Goal: Information Seeking & Learning: Learn about a topic

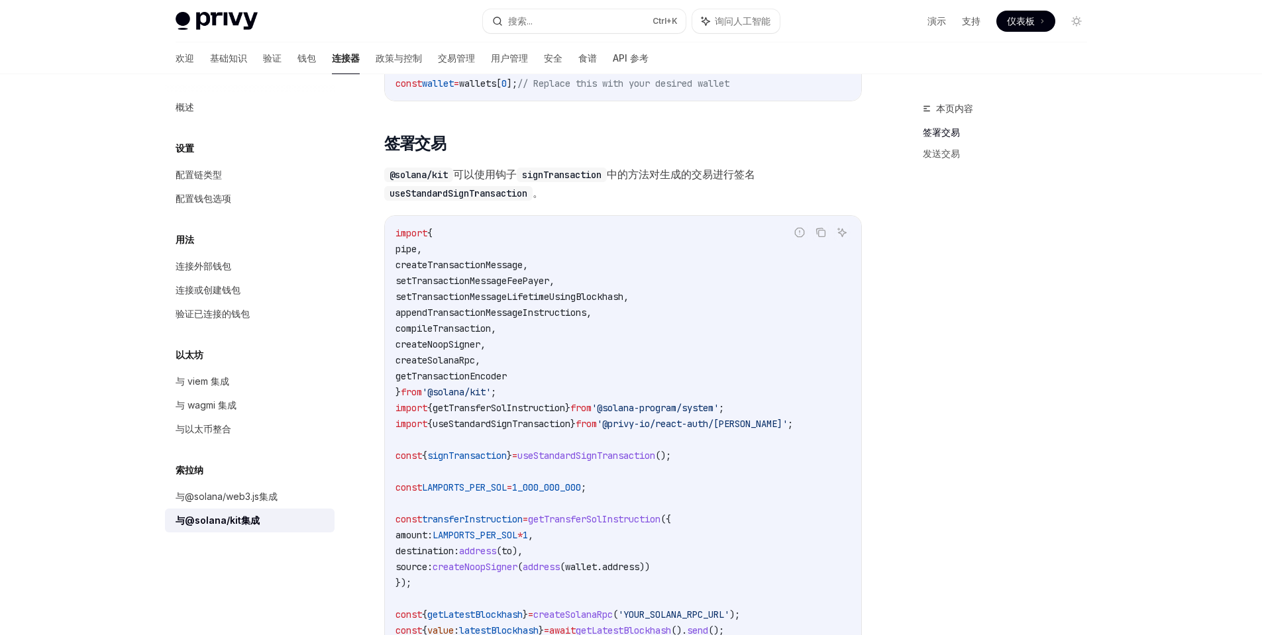
scroll to position [344, 0]
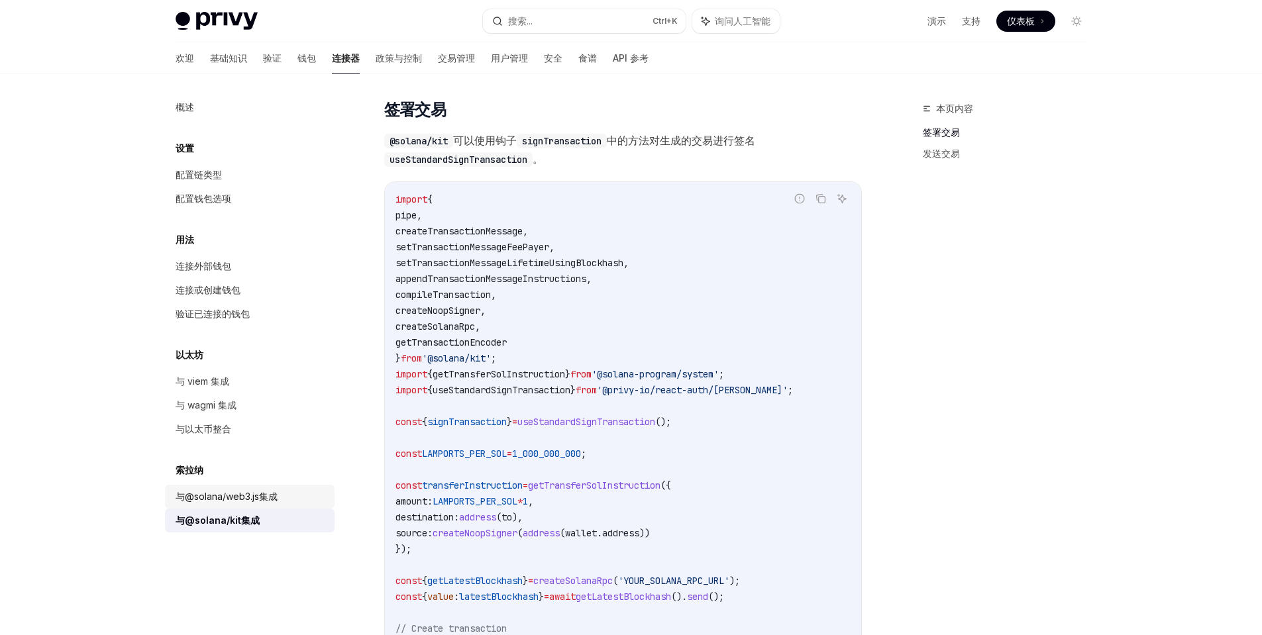
click at [236, 495] on font "与@solana/web3.js集成" at bounding box center [227, 496] width 102 height 11
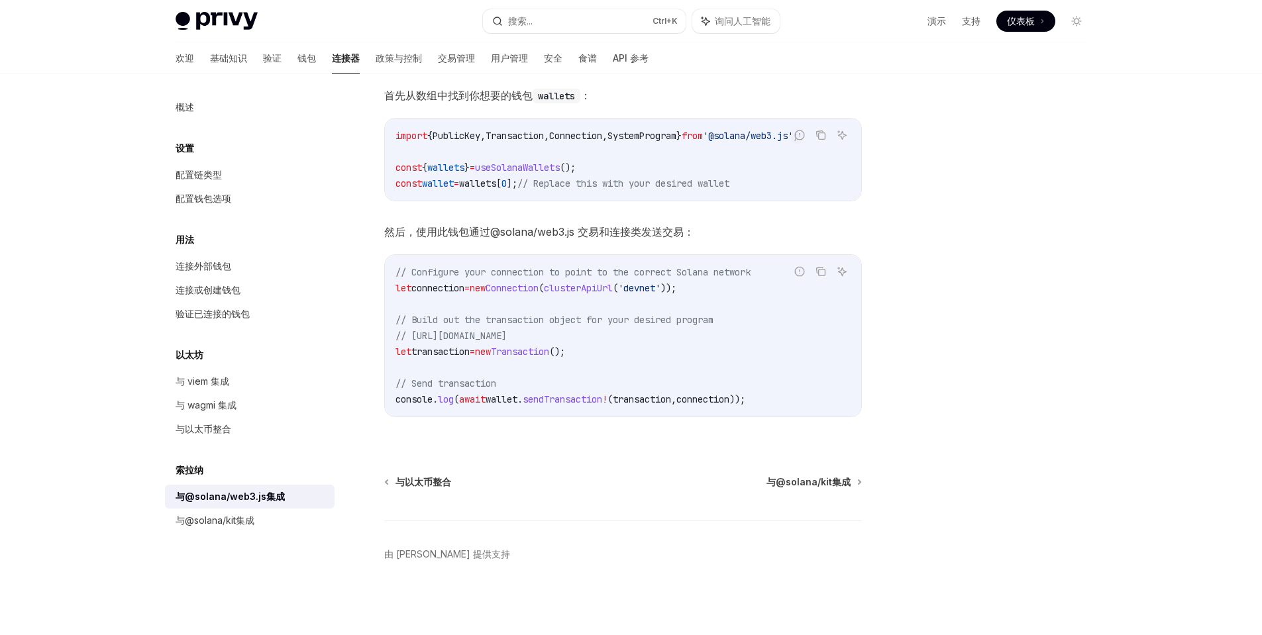
scroll to position [226, 0]
click at [234, 520] on font "与@solana/kit集成" at bounding box center [215, 520] width 79 height 11
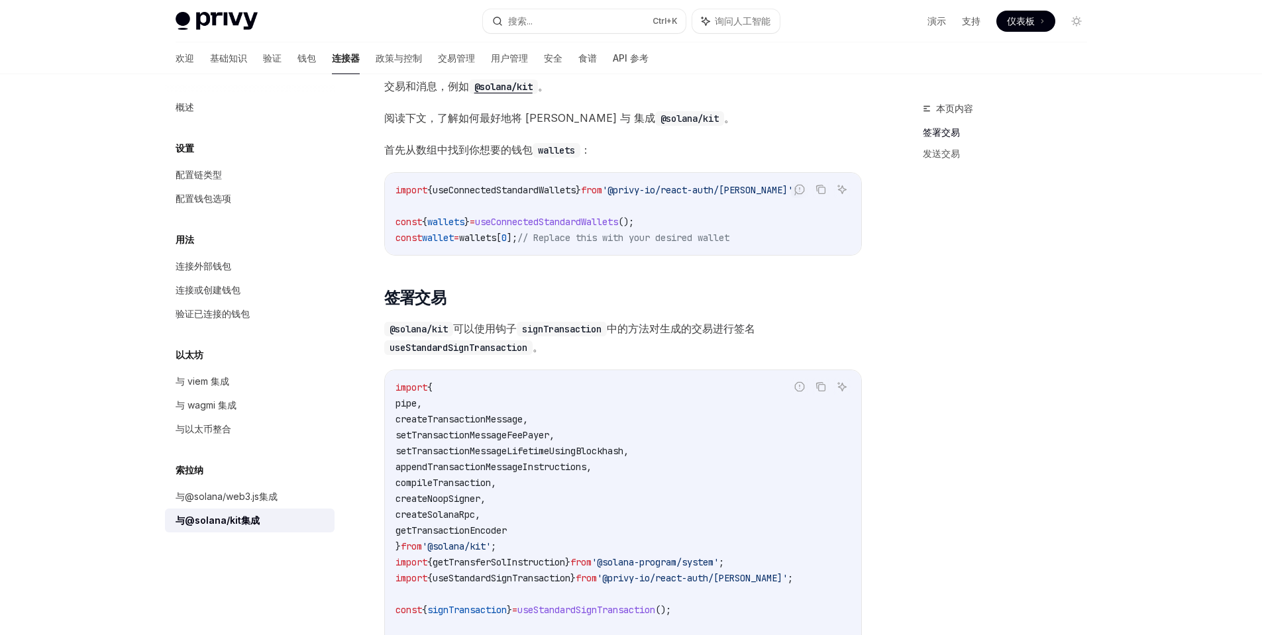
scroll to position [132, 0]
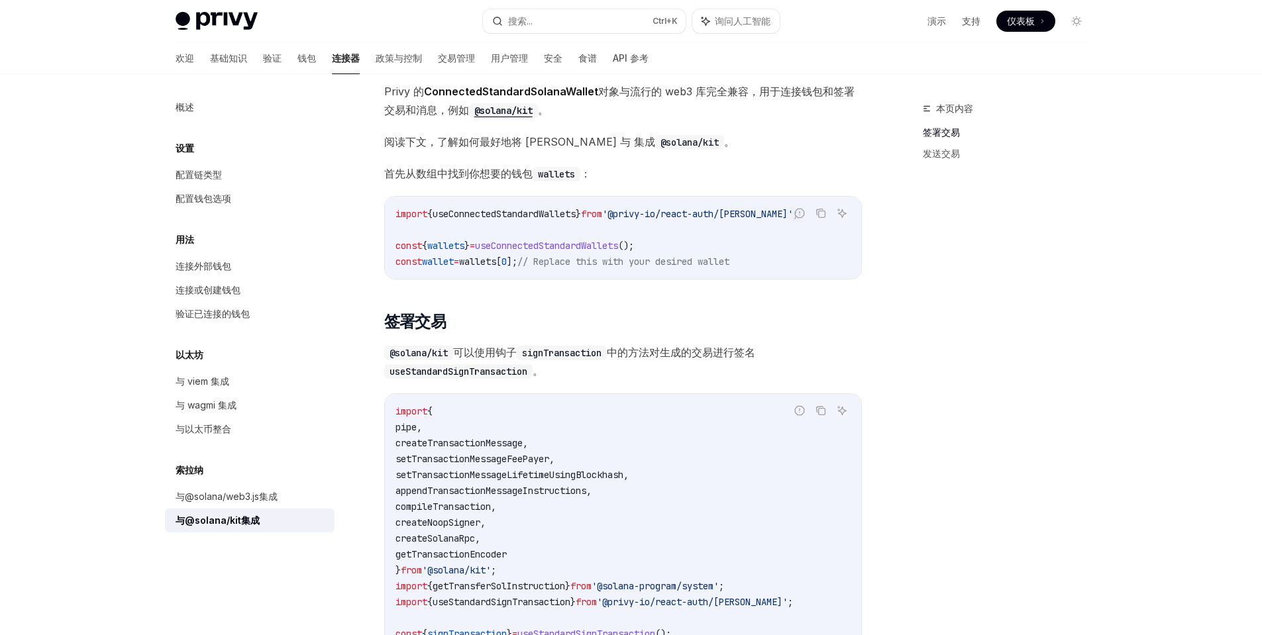
click at [450, 259] on span "wallet" at bounding box center [438, 262] width 32 height 12
click at [454, 259] on span "wallet" at bounding box center [438, 262] width 32 height 12
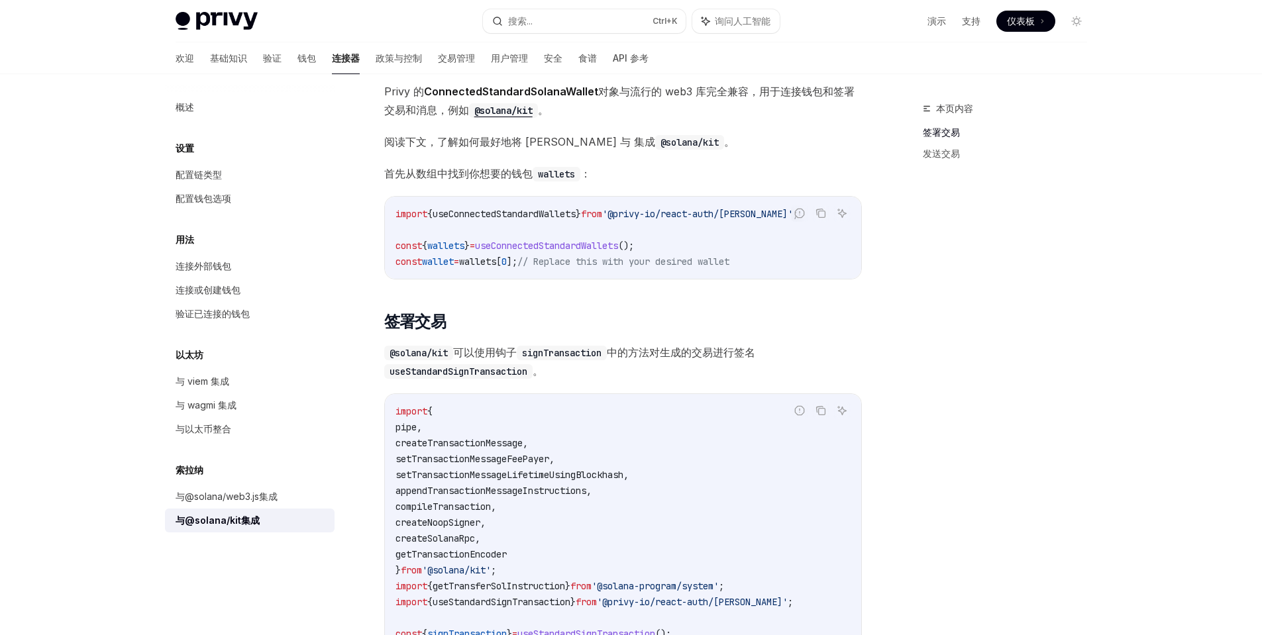
click at [395, 264] on span "const" at bounding box center [408, 262] width 26 height 12
drag, startPoint x: 395, startPoint y: 264, endPoint x: 539, endPoint y: 262, distance: 143.7
click at [539, 262] on span "const wallet = wallets [ 0 ]; // Replace this with your desired wallet" at bounding box center [562, 262] width 334 height 12
copy span "const wallet = wallets [ 0 ];"
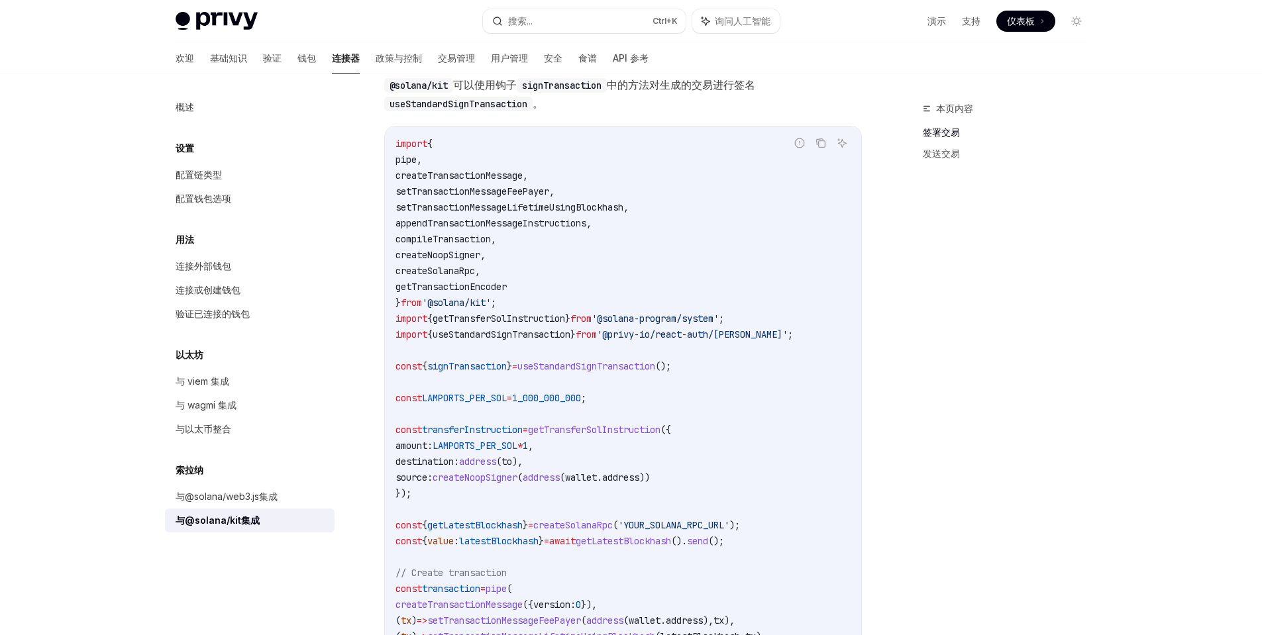
scroll to position [464, 0]
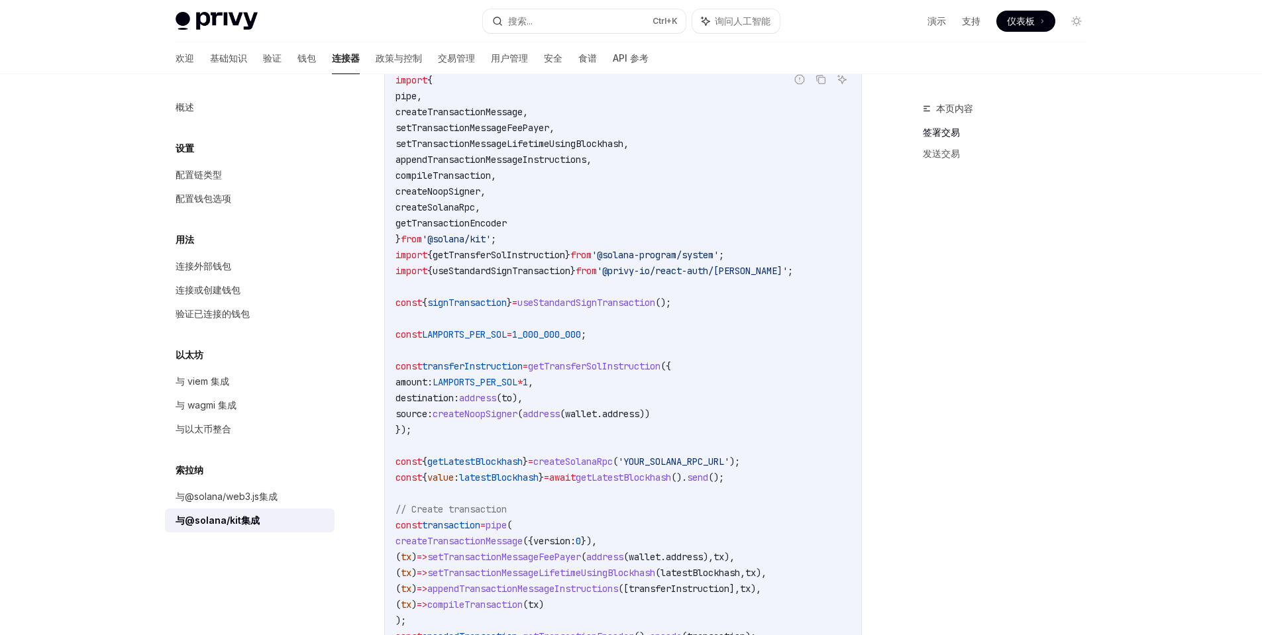
click at [639, 411] on span "address" at bounding box center [620, 414] width 37 height 12
copy span "address"
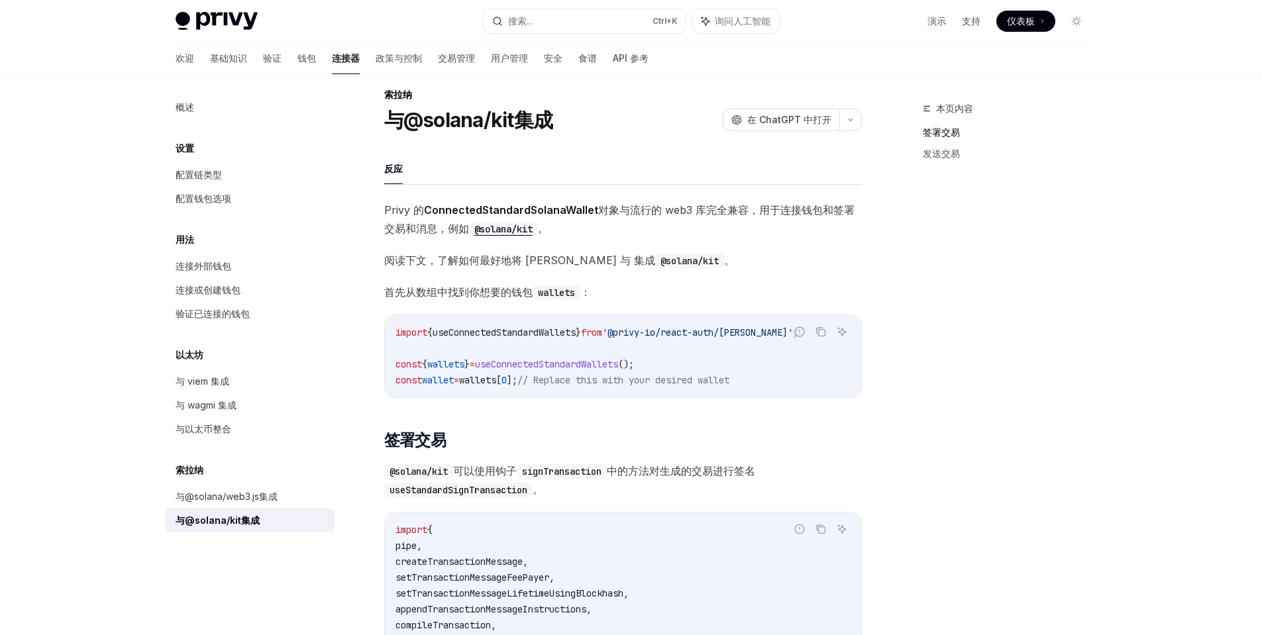
scroll to position [13, 0]
click at [217, 293] on font "连接或创建钱包" at bounding box center [208, 289] width 65 height 11
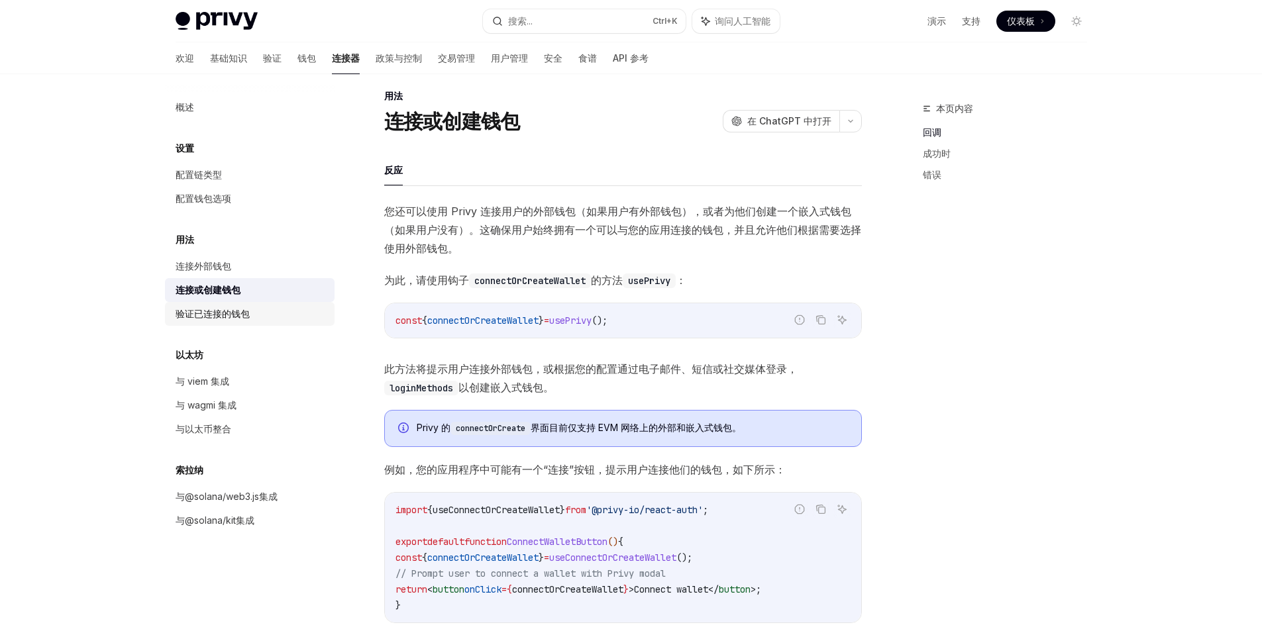
click at [263, 319] on div "验证已连接的钱包" at bounding box center [251, 314] width 151 height 16
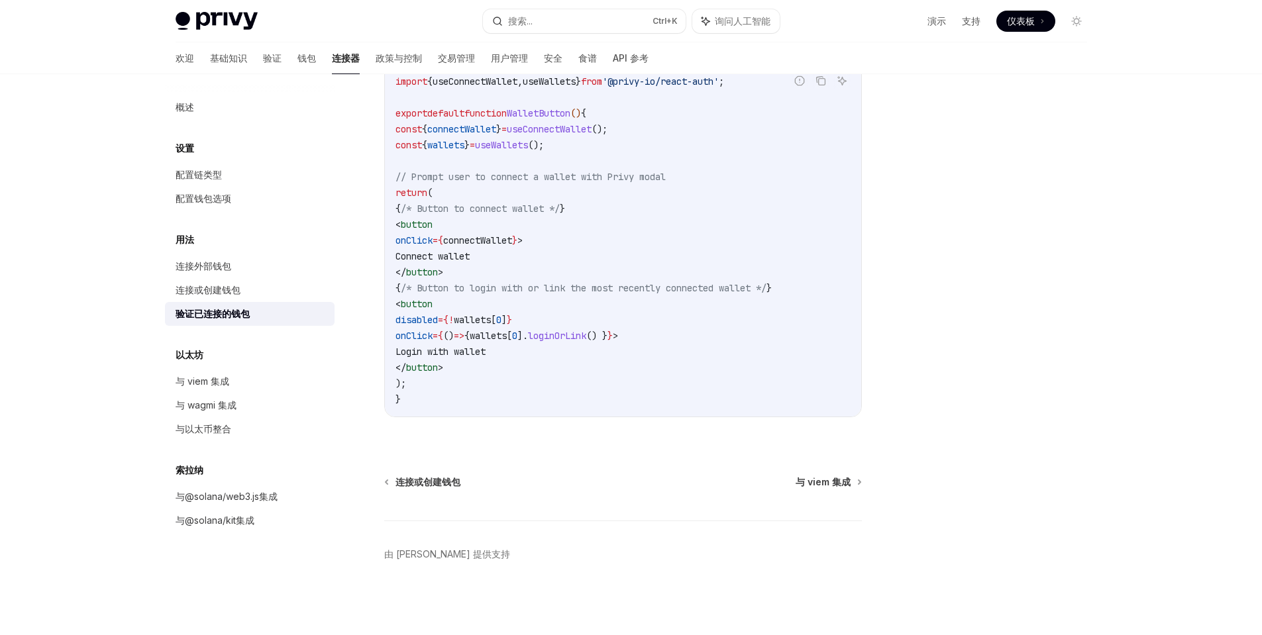
scroll to position [710, 0]
click at [222, 172] on div "配置链类型" at bounding box center [251, 175] width 151 height 16
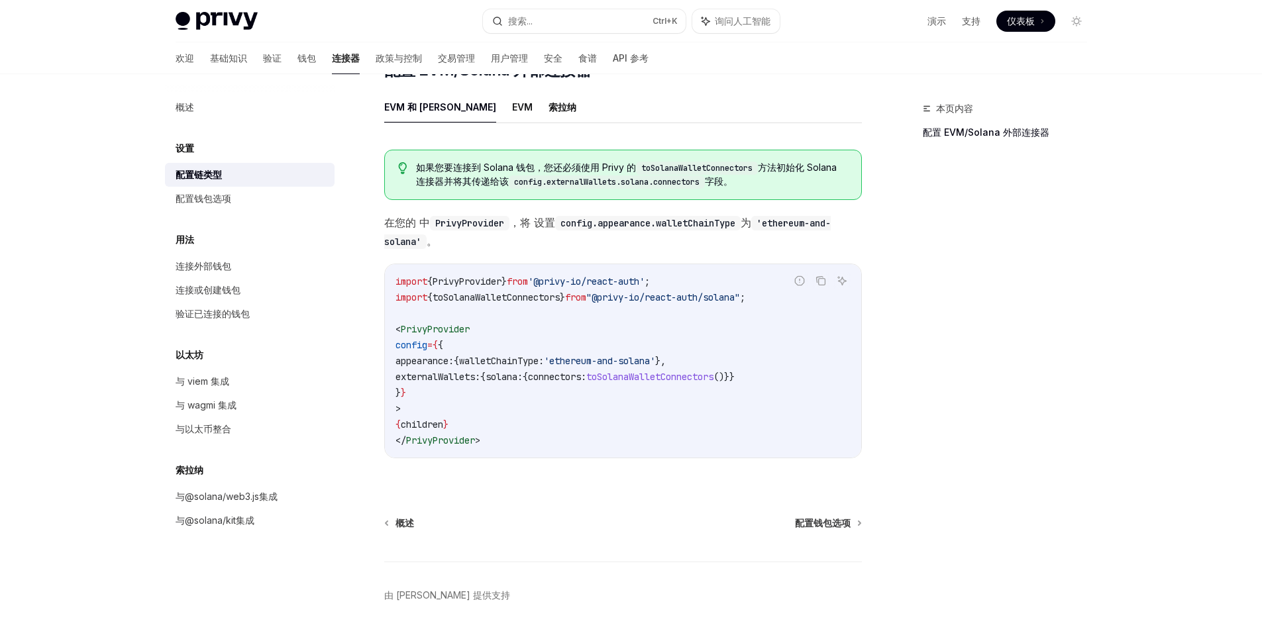
scroll to position [227, 0]
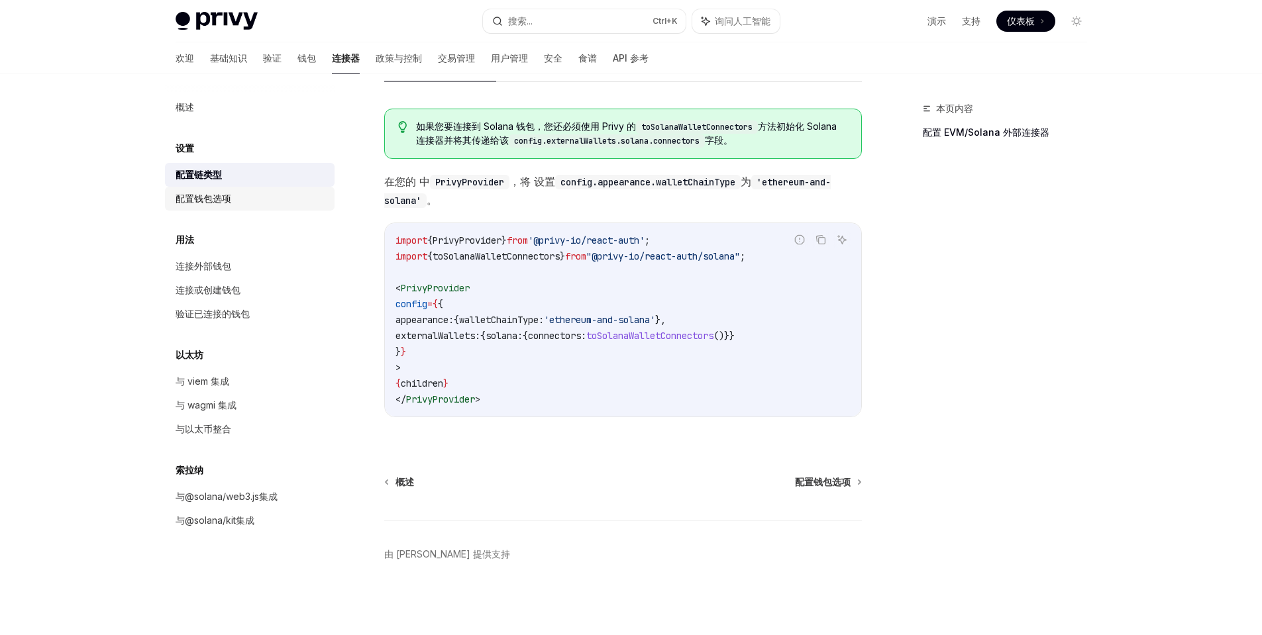
click at [235, 199] on div "配置钱包选项" at bounding box center [251, 199] width 151 height 16
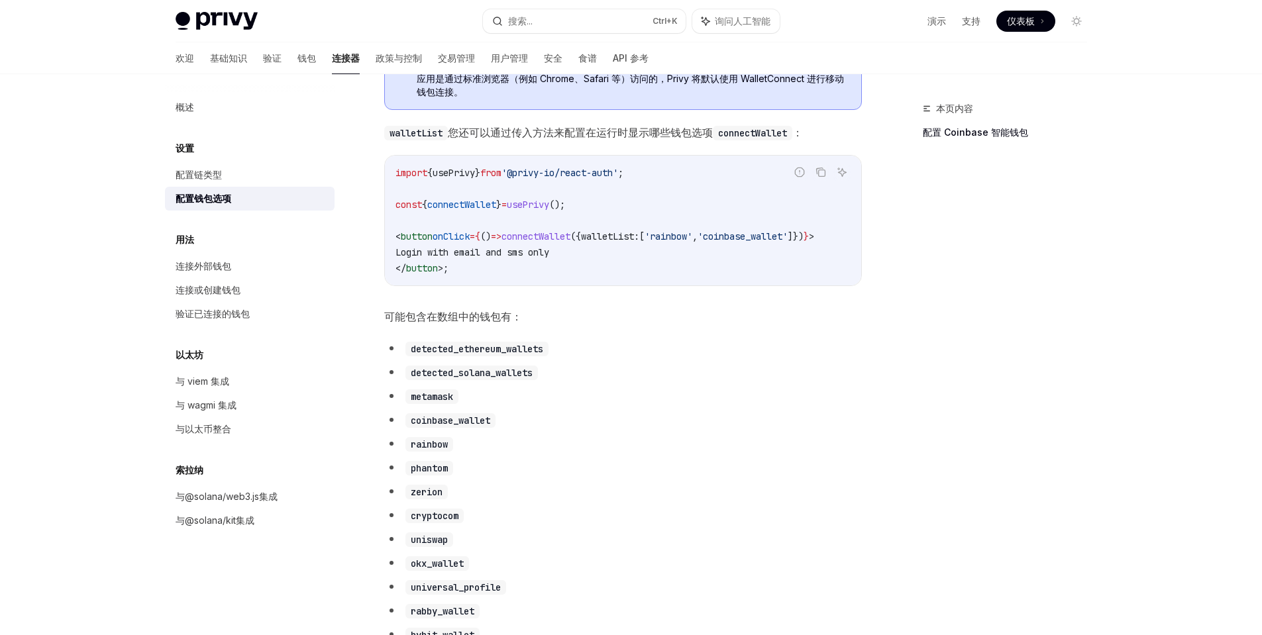
scroll to position [464, 0]
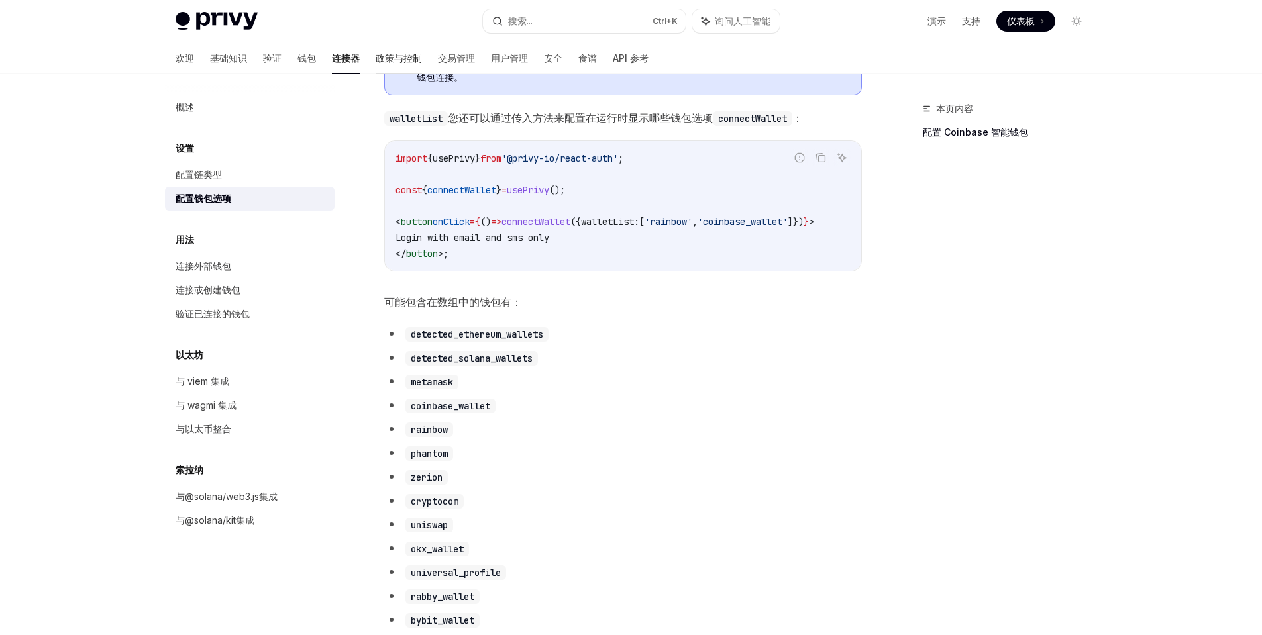
click at [376, 58] on font "政策与控制" at bounding box center [399, 57] width 46 height 11
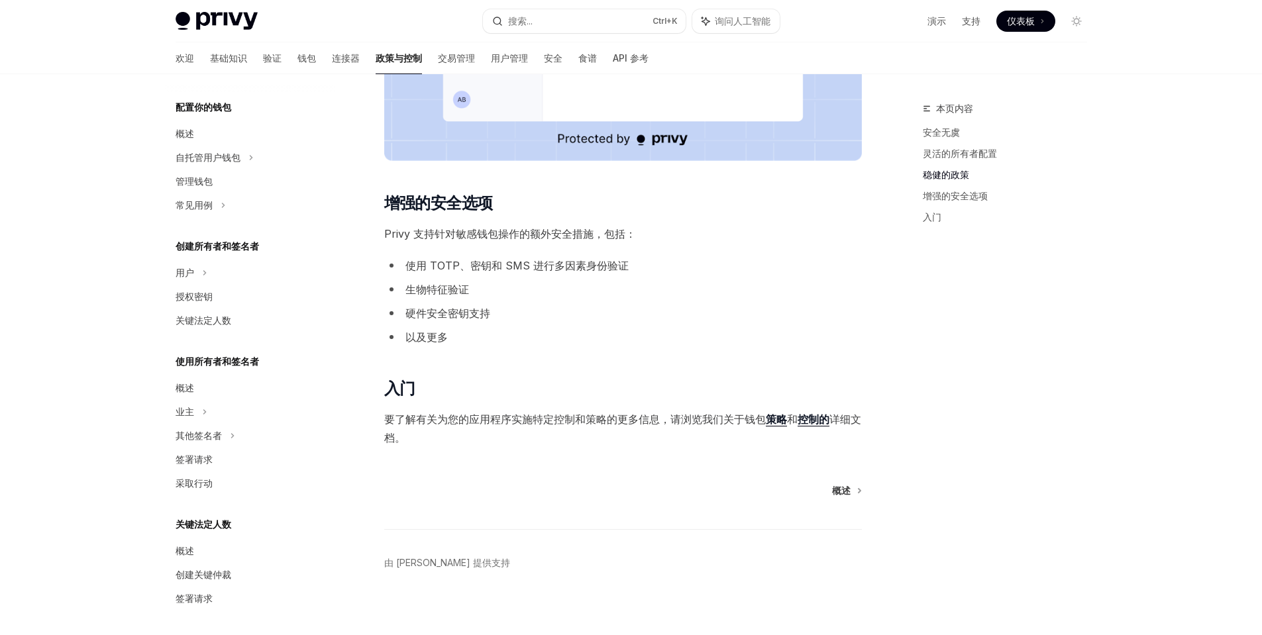
scroll to position [953, 0]
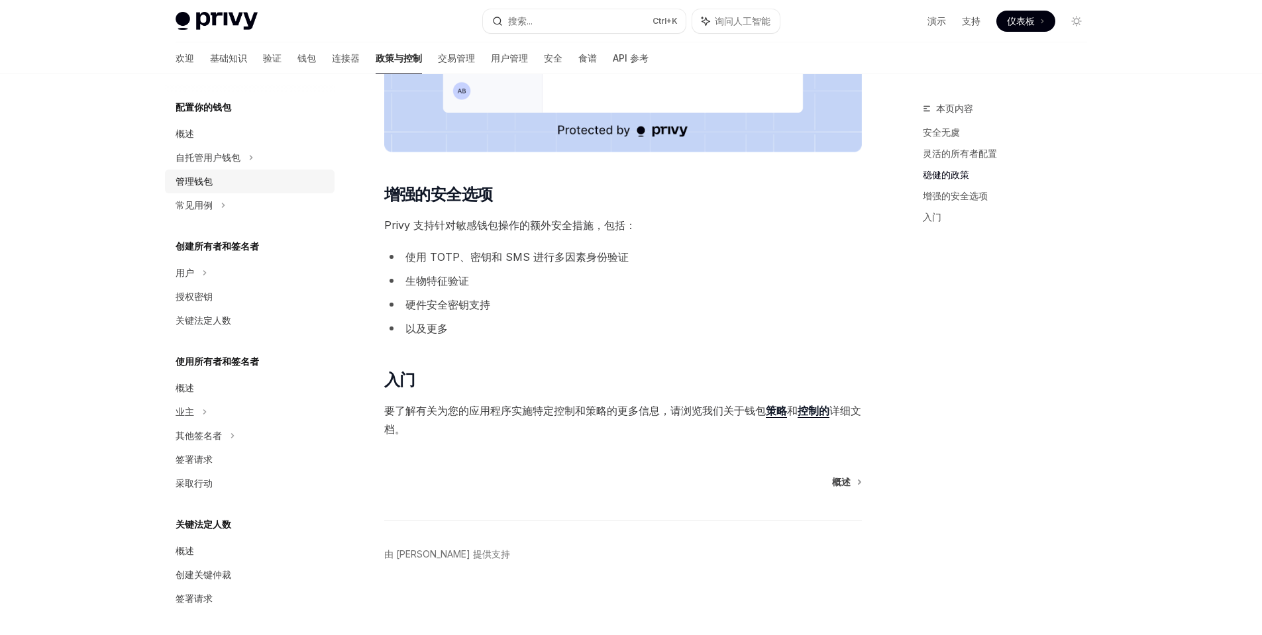
click at [203, 180] on font "管理钱包" at bounding box center [194, 181] width 37 height 11
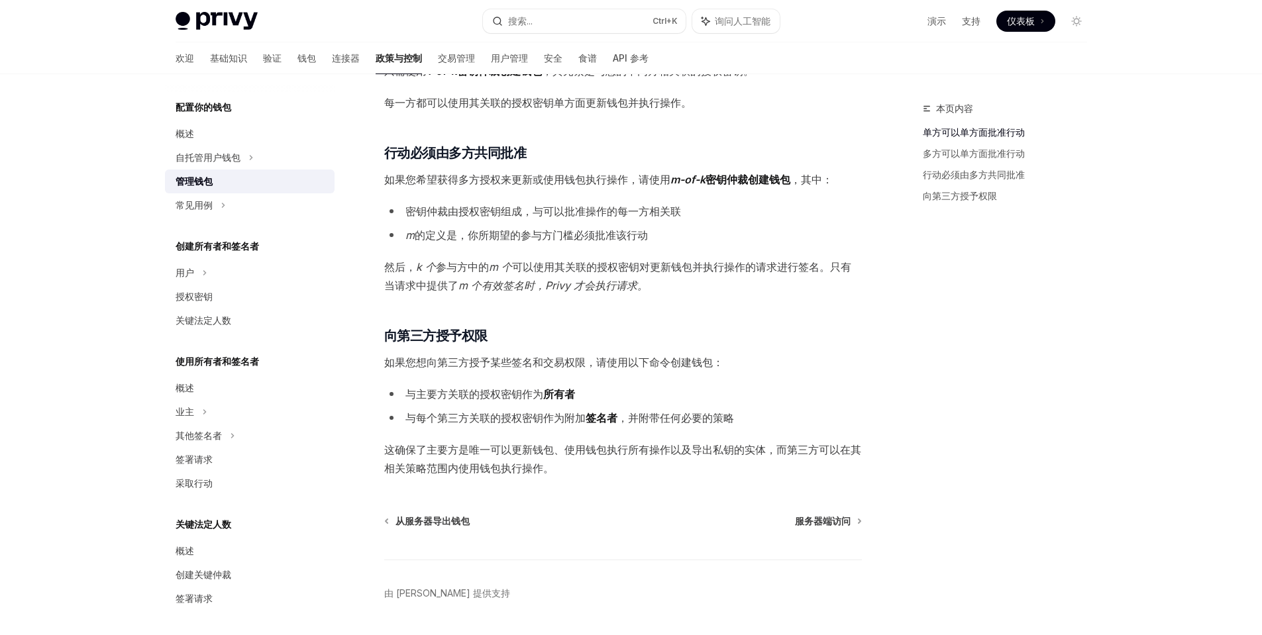
scroll to position [331, 0]
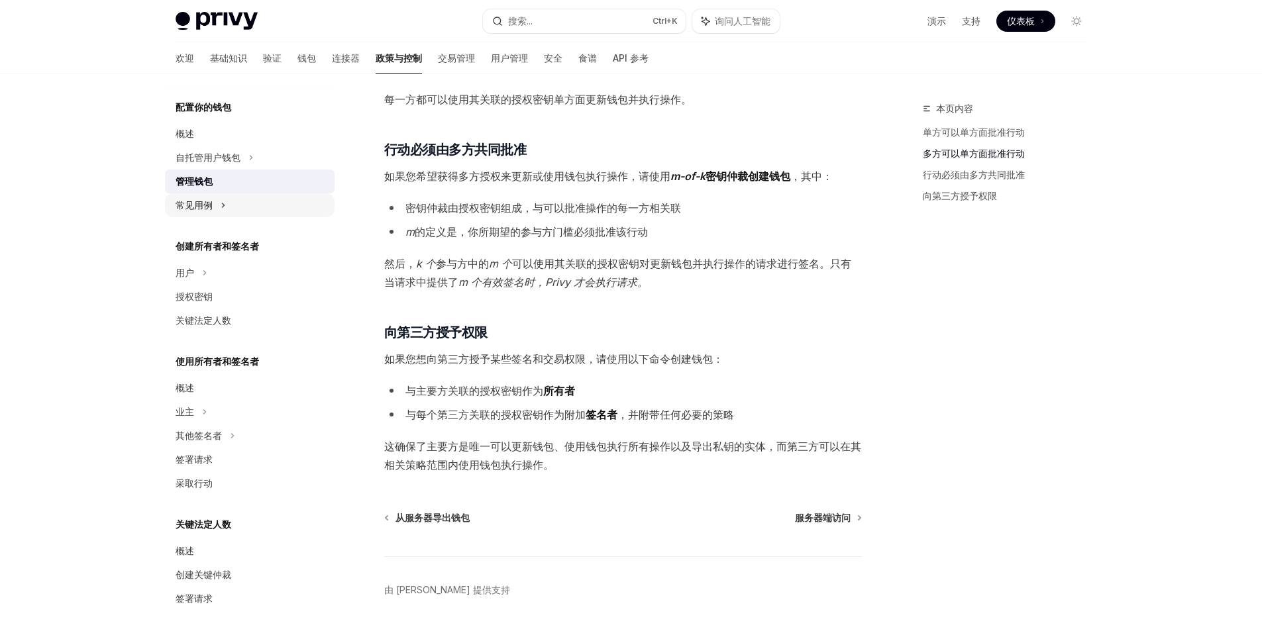
click at [218, 211] on div "常见用例" at bounding box center [250, 205] width 170 height 24
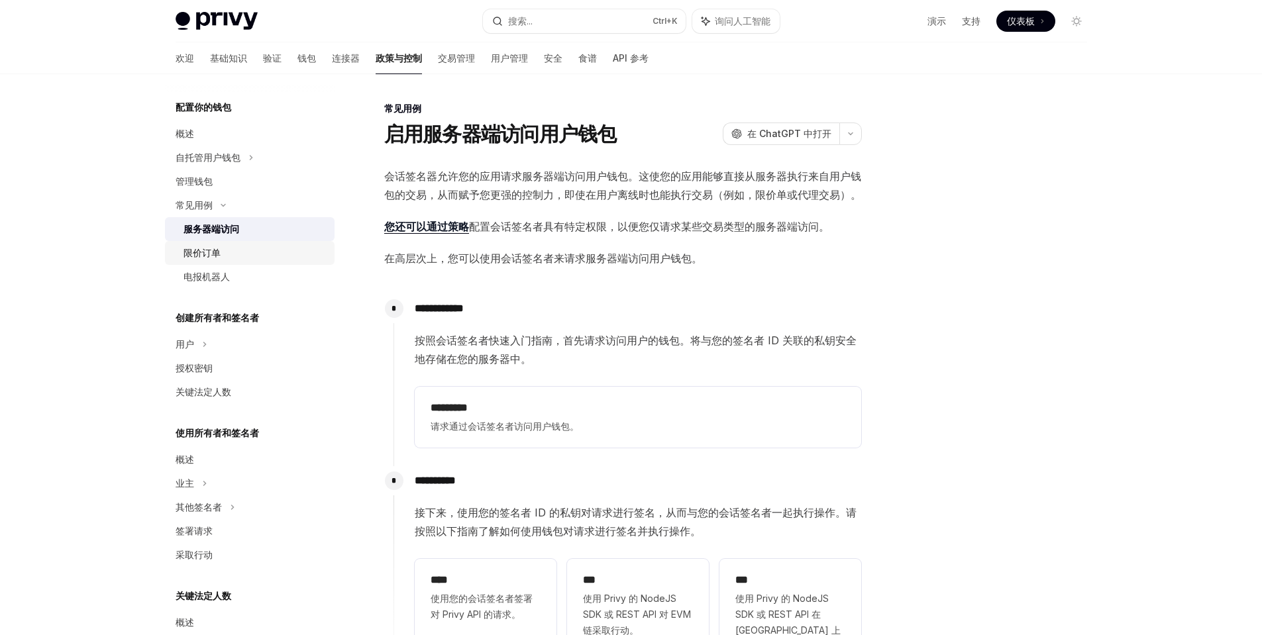
click at [217, 253] on font "限价订单" at bounding box center [201, 252] width 37 height 11
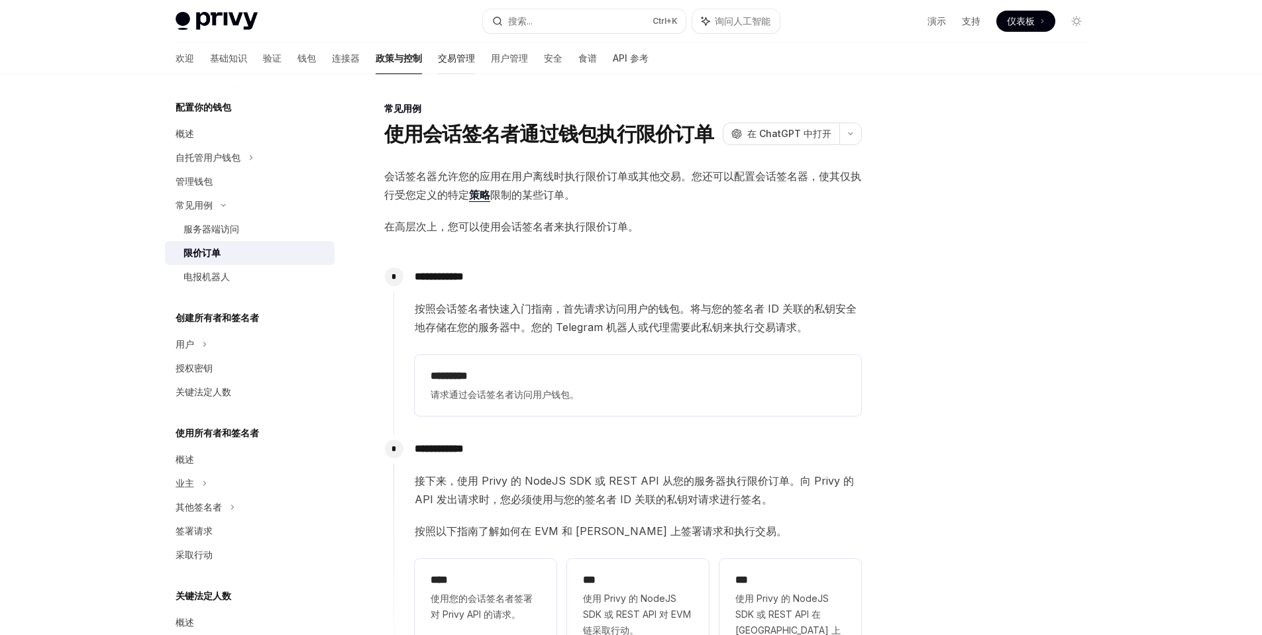
click at [438, 62] on font "交易管理" at bounding box center [456, 57] width 37 height 11
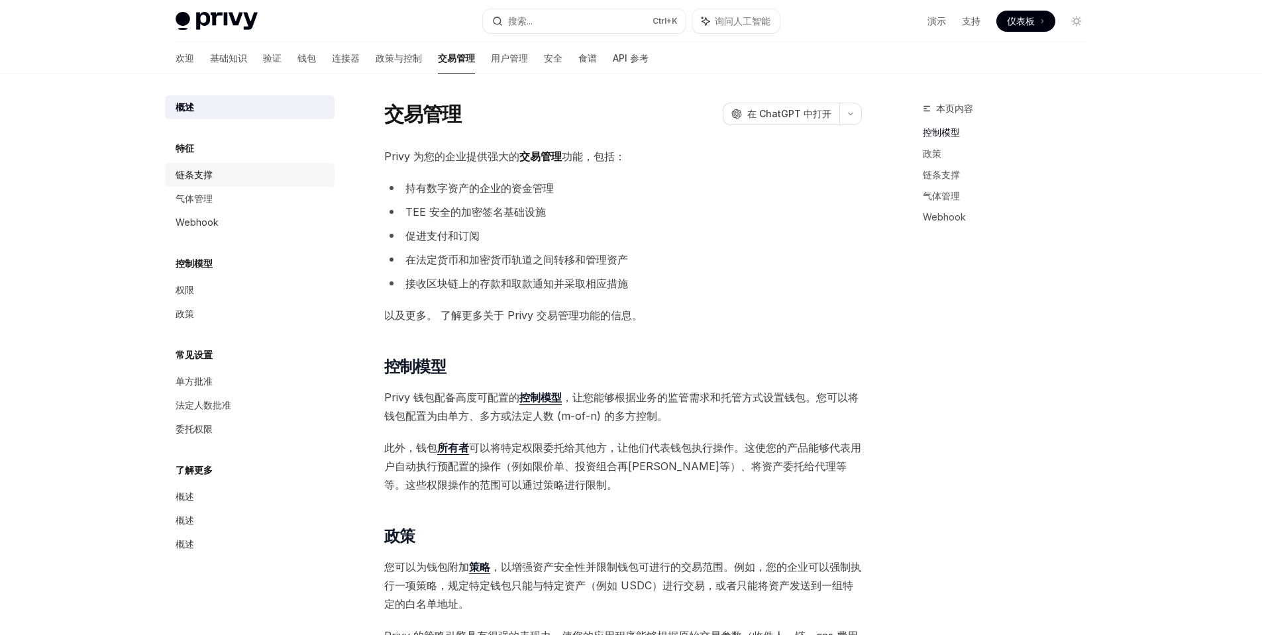
click at [195, 175] on font "链条支撑" at bounding box center [194, 174] width 37 height 11
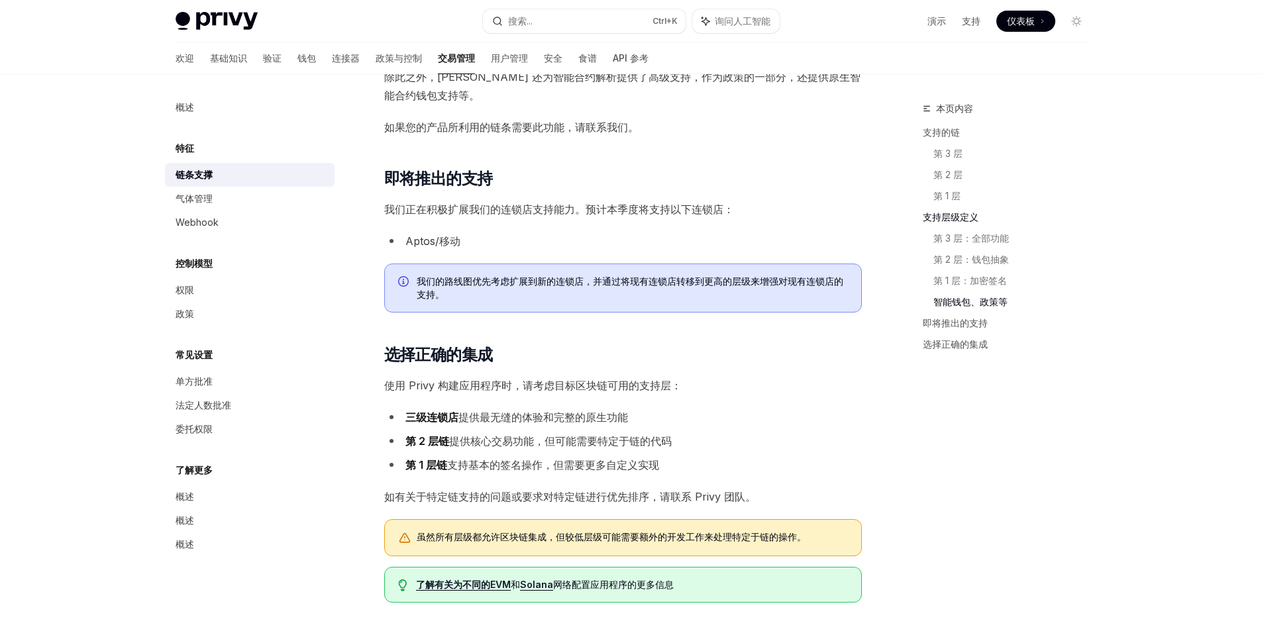
scroll to position [1325, 0]
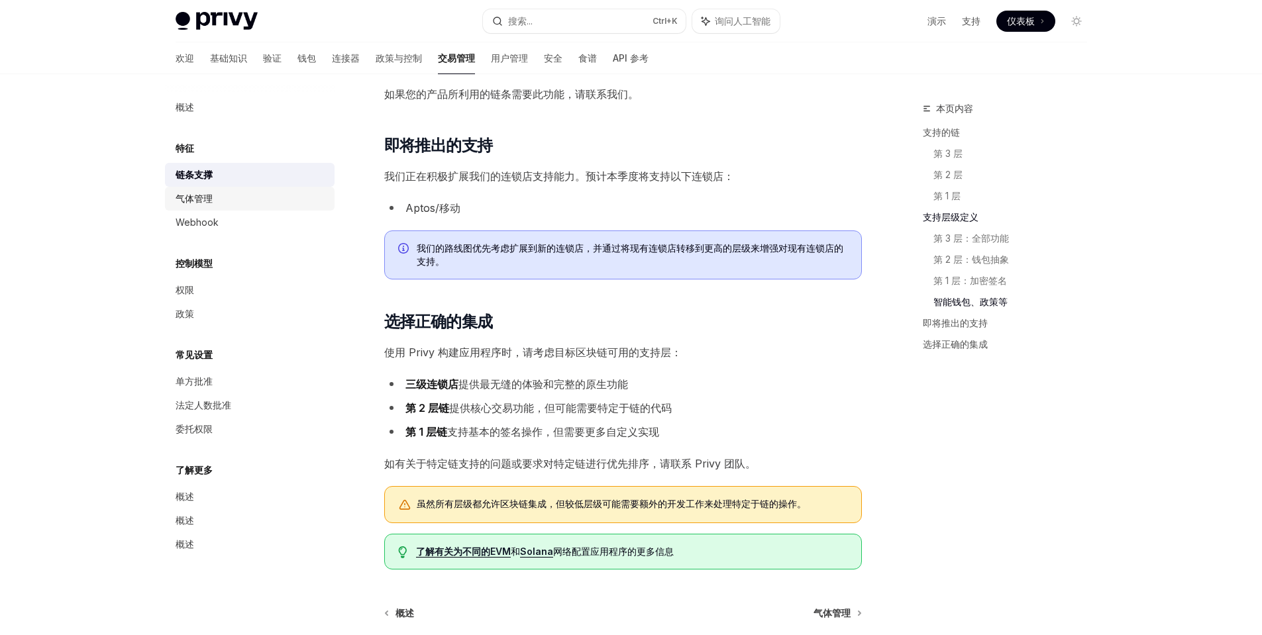
click at [208, 203] on font "气体管理" at bounding box center [194, 198] width 37 height 11
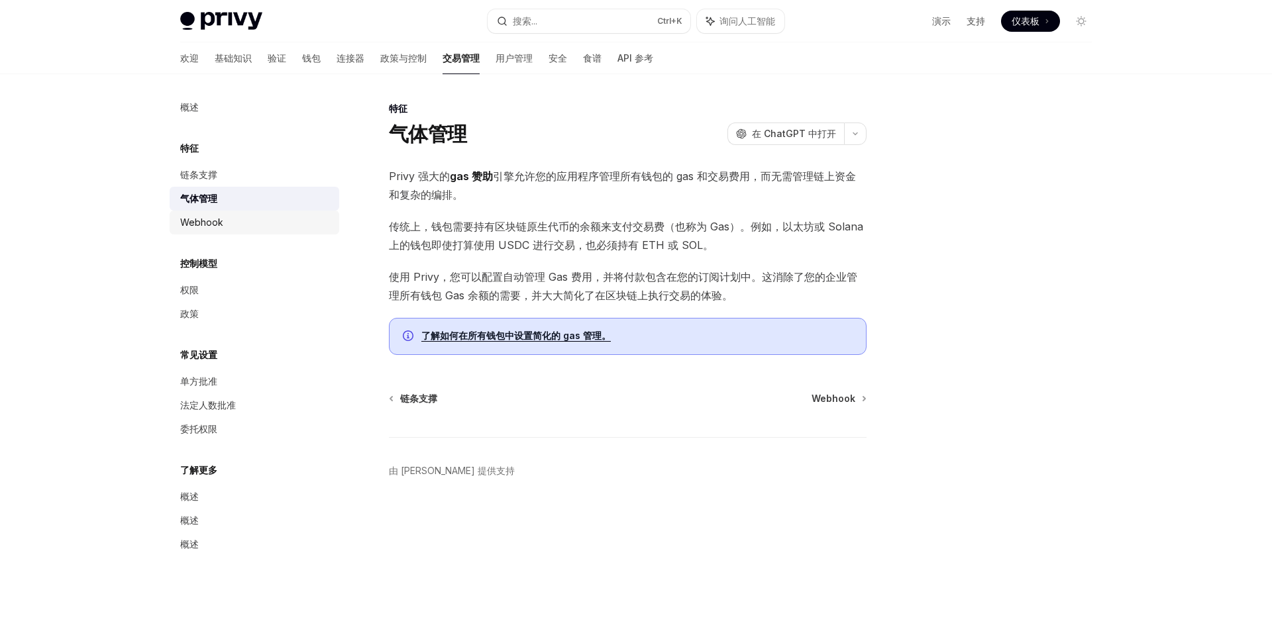
click at [220, 219] on font "Webhook" at bounding box center [201, 222] width 43 height 11
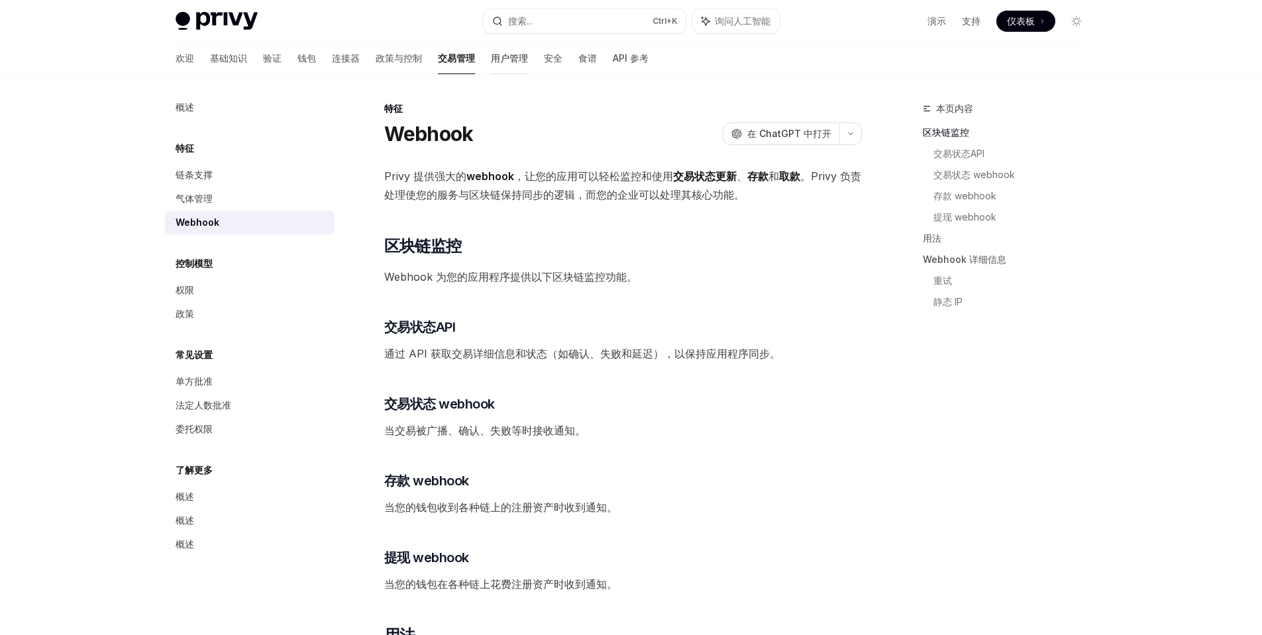
click at [491, 60] on font "用户管理" at bounding box center [509, 57] width 37 height 11
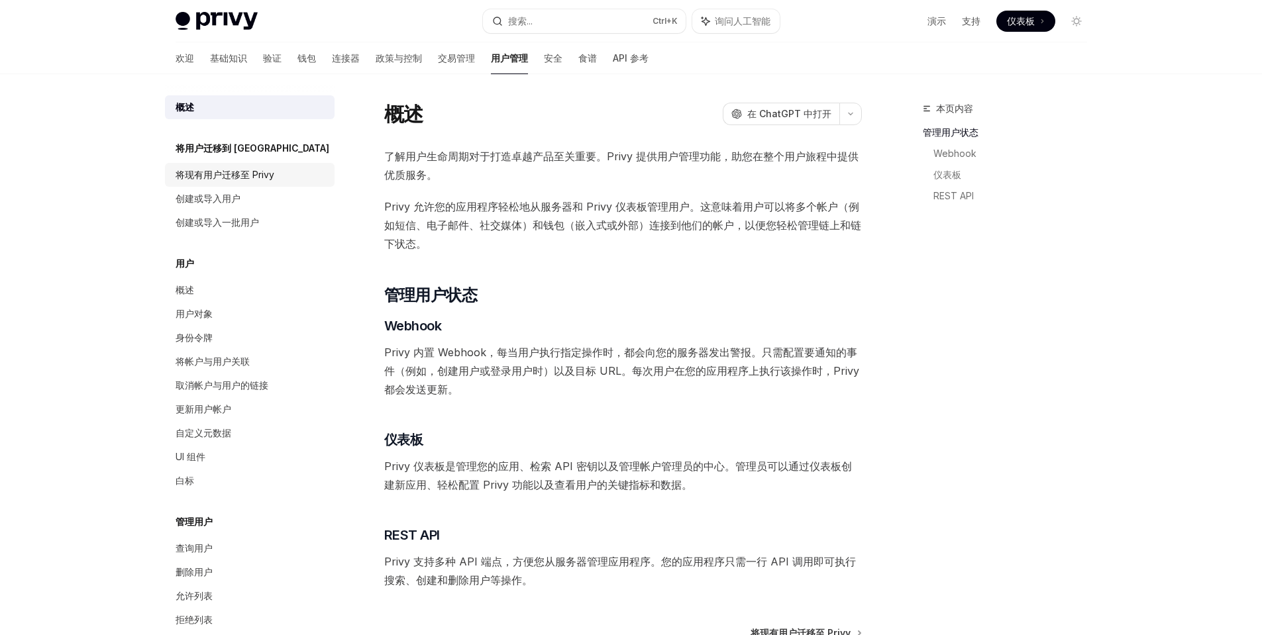
click at [223, 179] on font "将现有用户迁移至 Privy" at bounding box center [225, 174] width 99 height 11
type textarea "*"
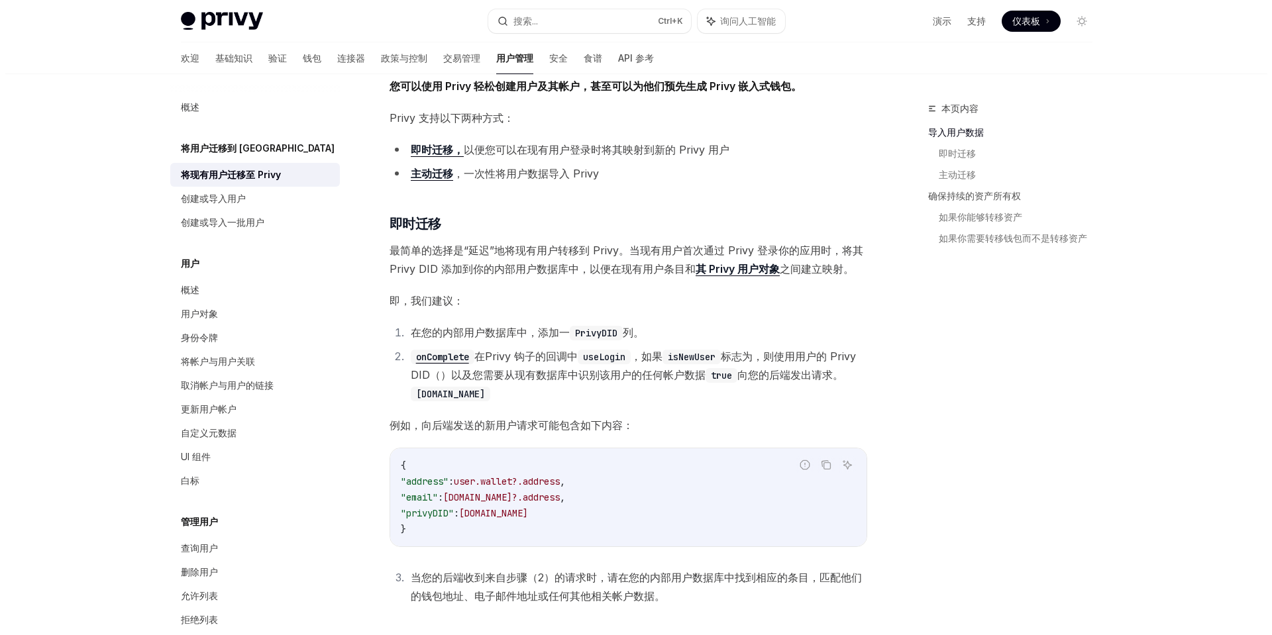
scroll to position [265, 0]
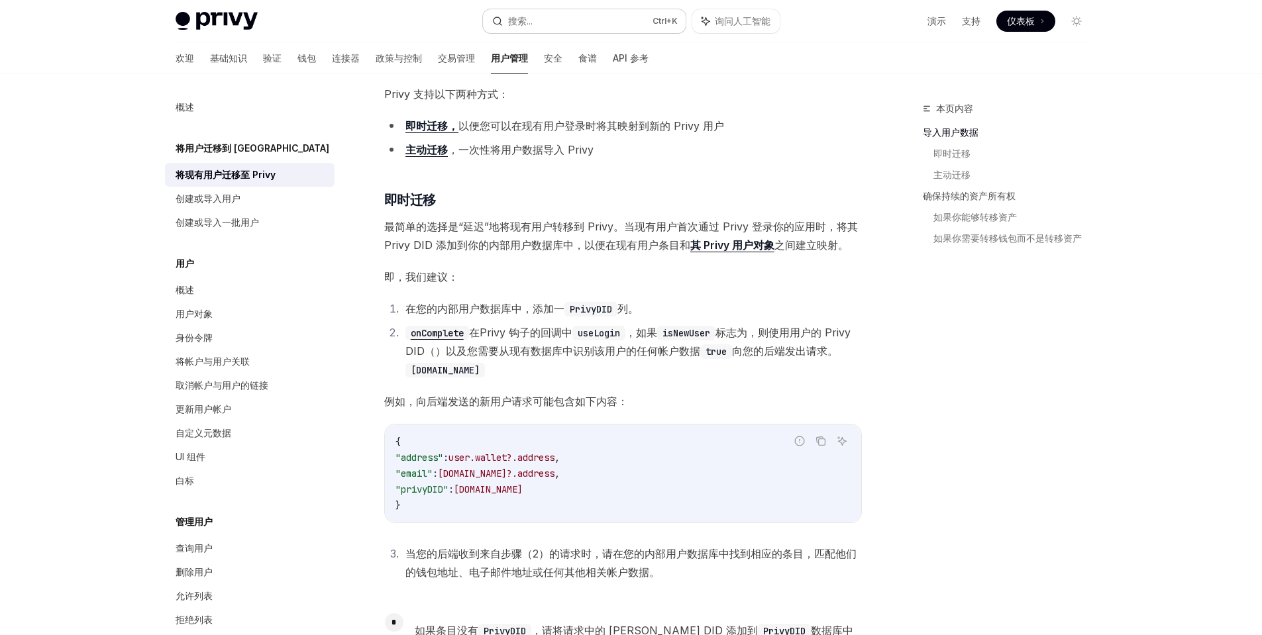
click at [564, 19] on button "搜索... Ctrl +K" at bounding box center [584, 21] width 203 height 24
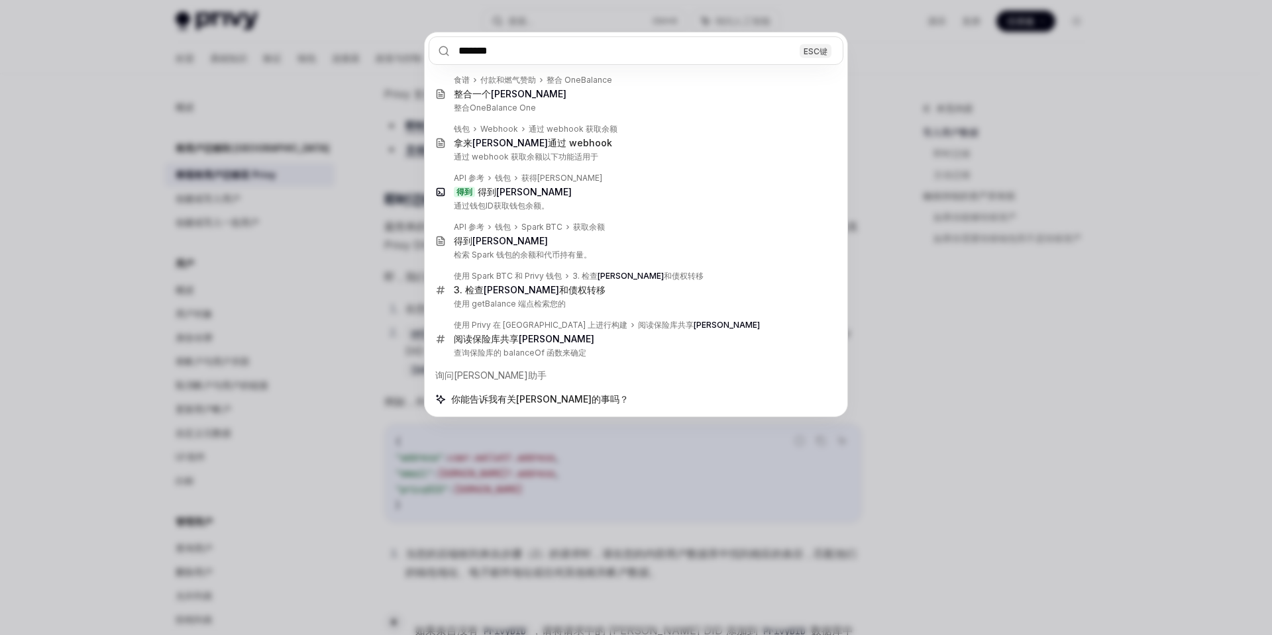
drag, startPoint x: 505, startPoint y: 46, endPoint x: 437, endPoint y: 57, distance: 68.4
click at [437, 57] on input "*******" at bounding box center [636, 50] width 415 height 28
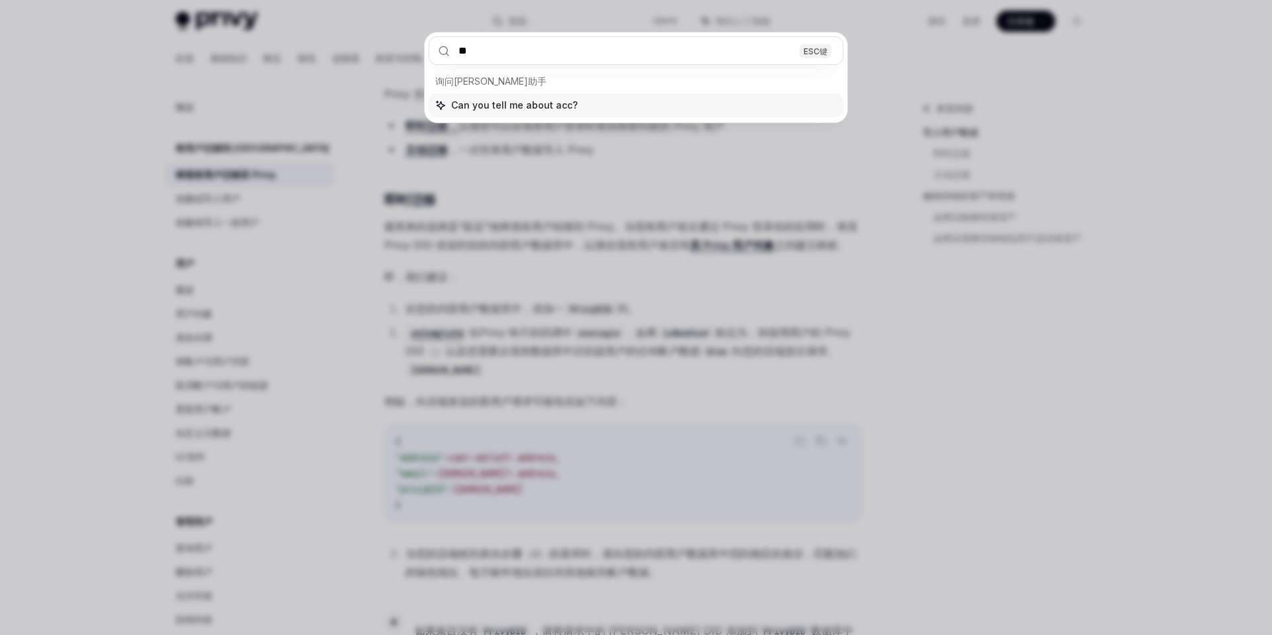
type input "*"
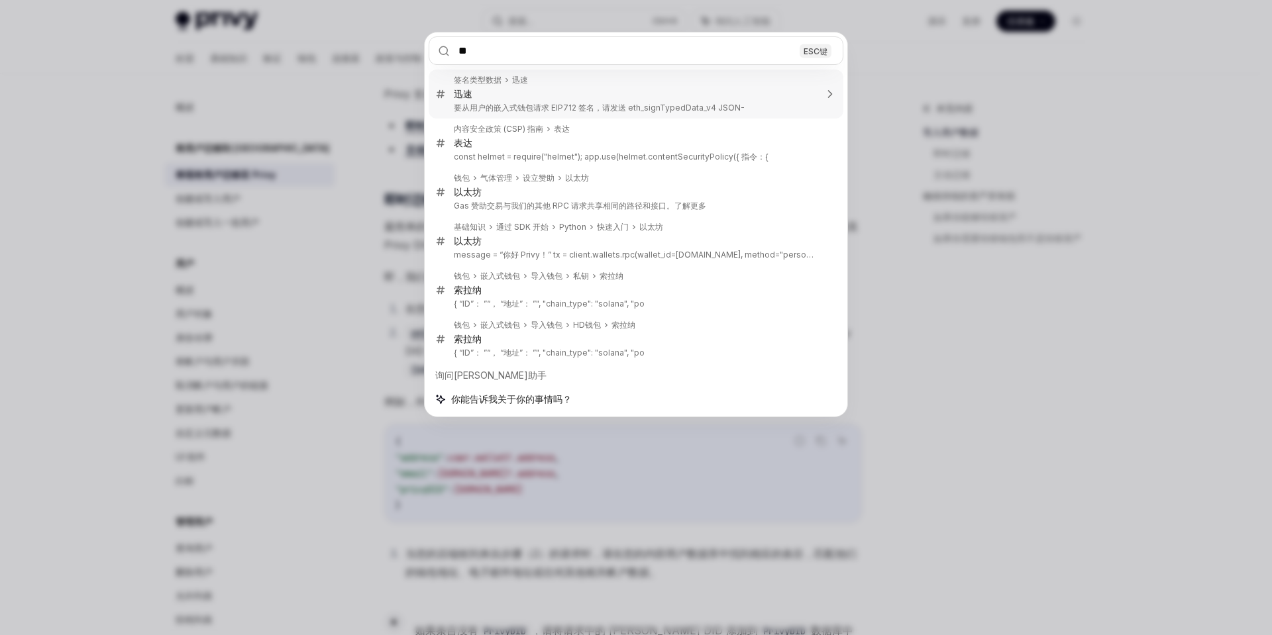
type input "*"
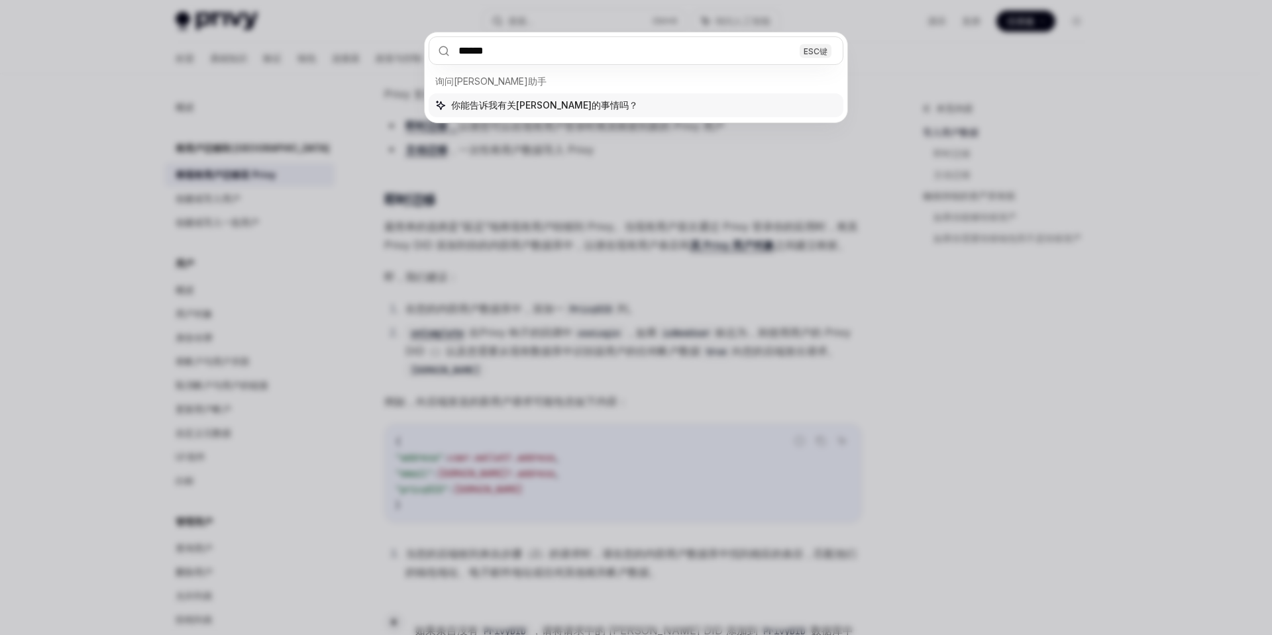
type input "*******"
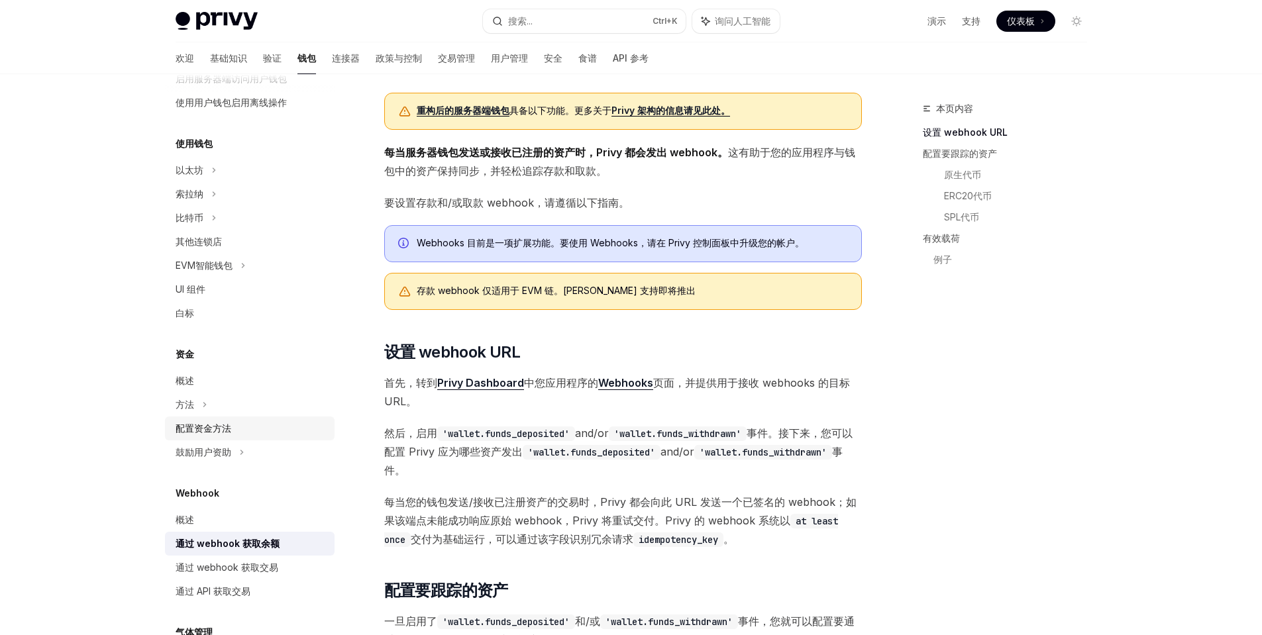
scroll to position [236, 0]
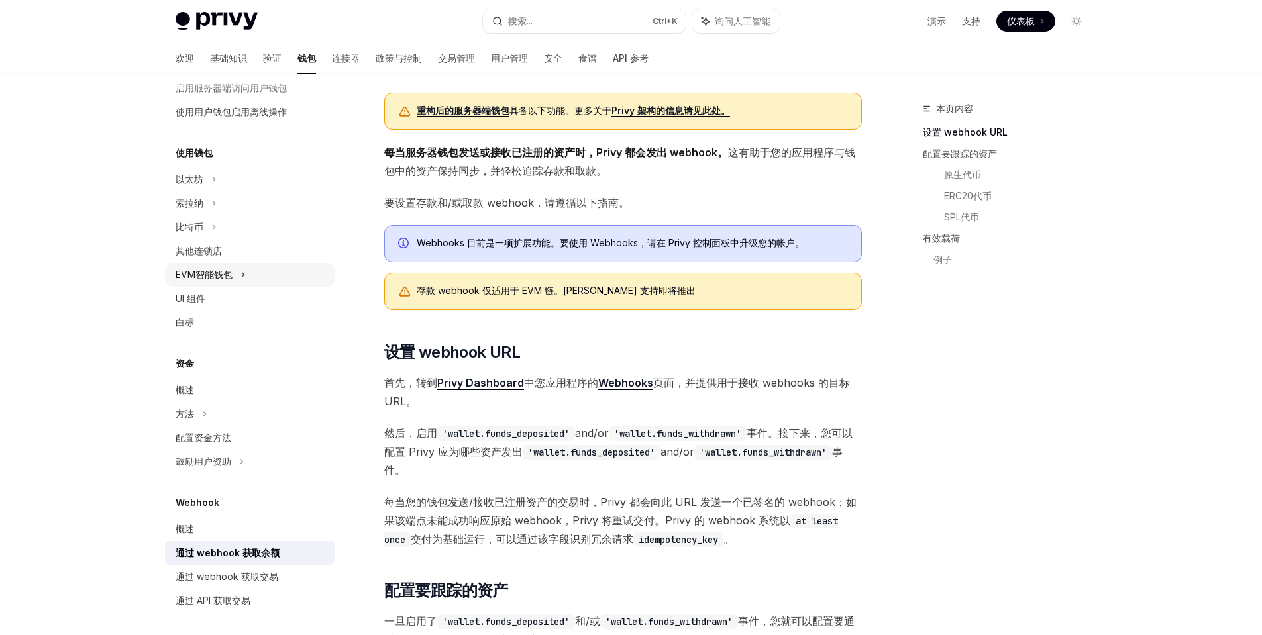
click at [225, 276] on font "EVM智能钱包" at bounding box center [204, 274] width 57 height 11
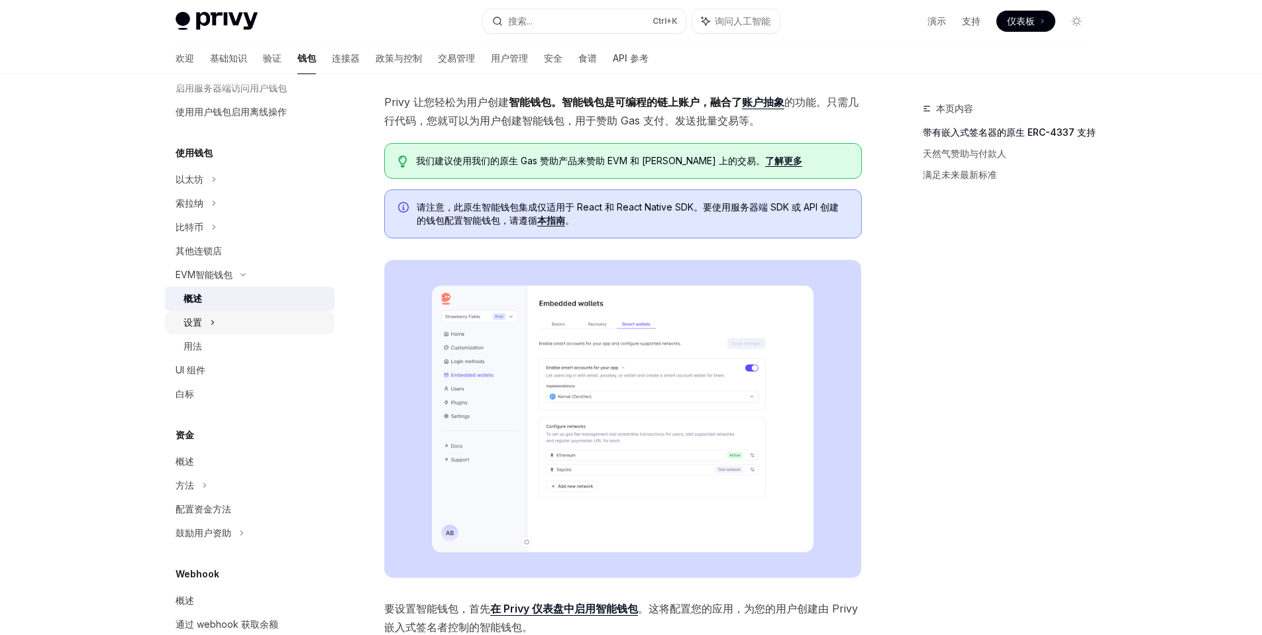
click at [206, 321] on div "设置" at bounding box center [250, 323] width 170 height 24
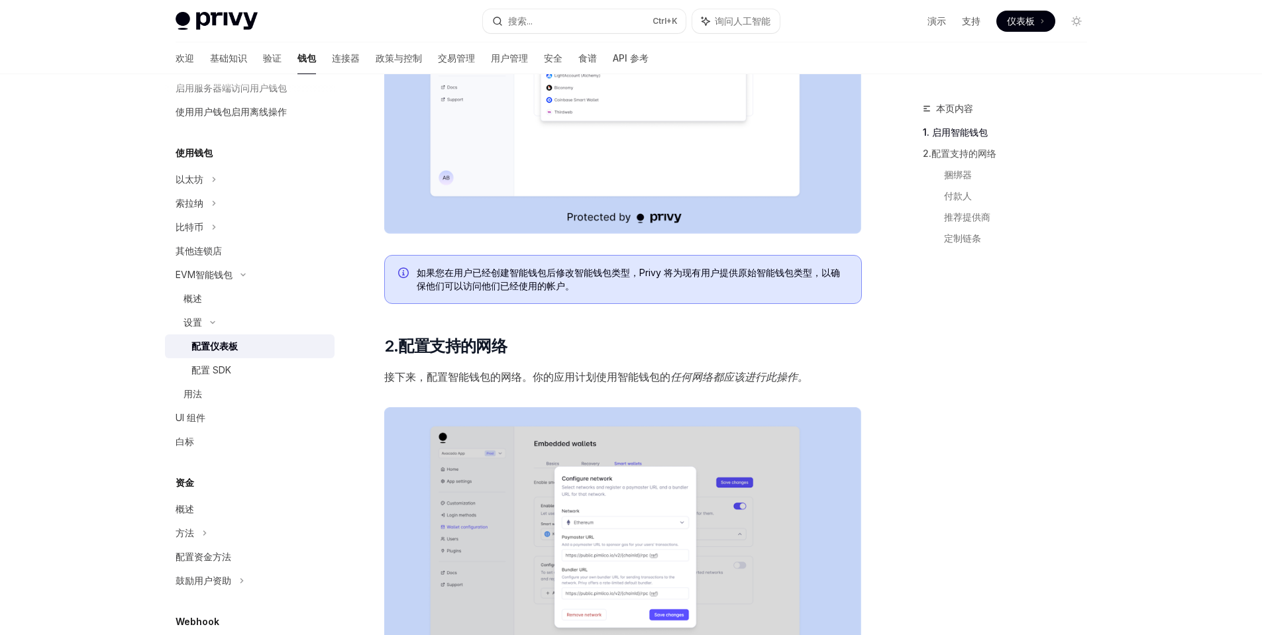
scroll to position [604, 0]
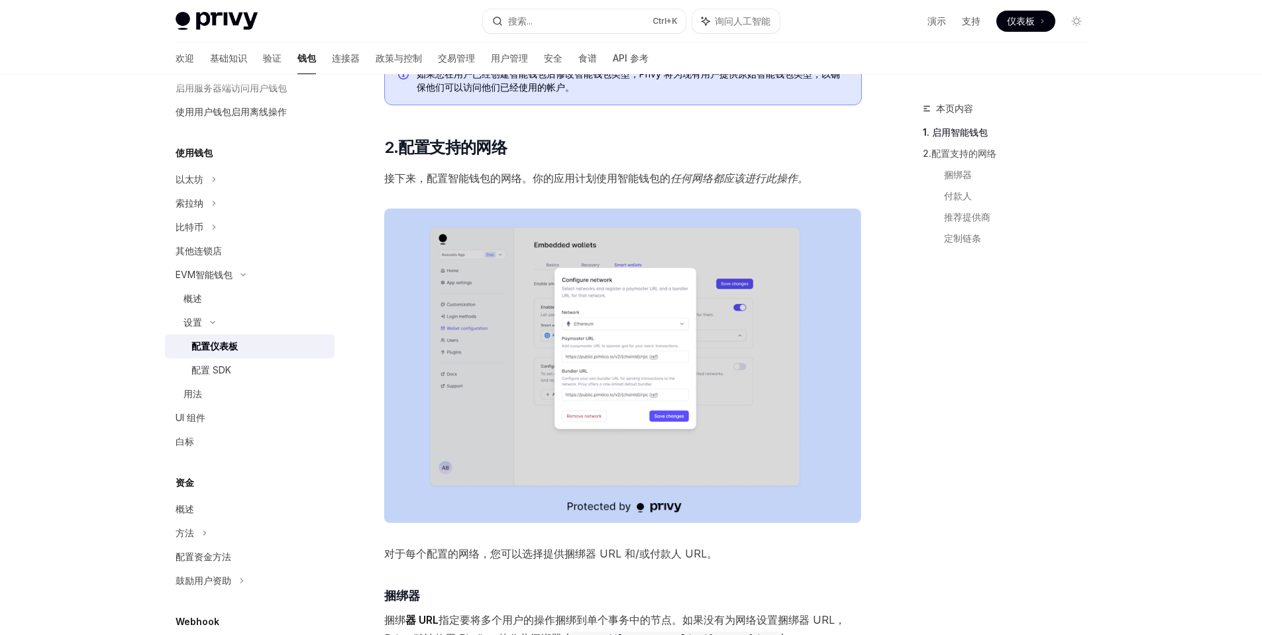
click at [638, 348] on img at bounding box center [623, 366] width 478 height 315
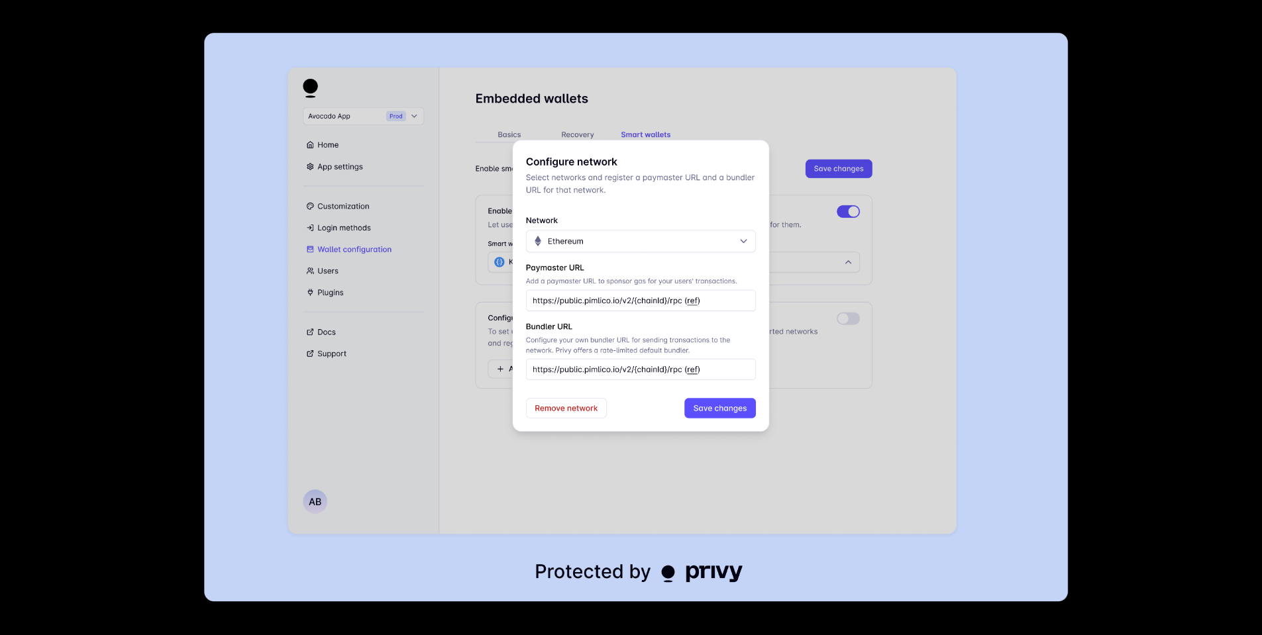
click at [490, 356] on img at bounding box center [636, 317] width 864 height 569
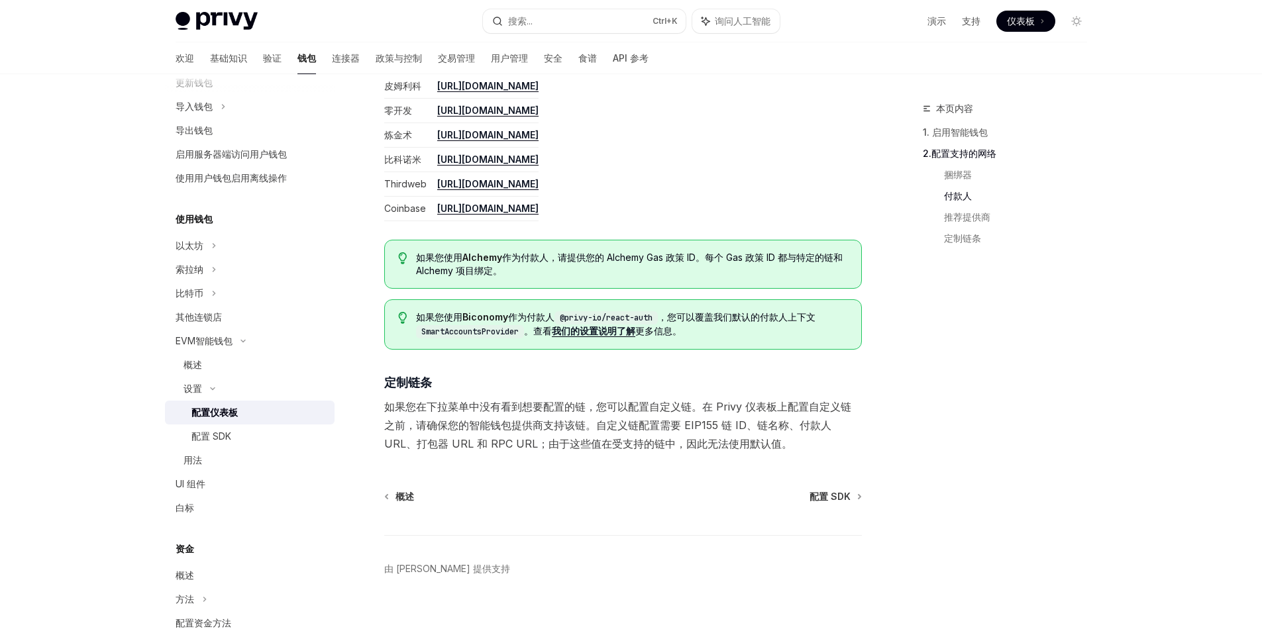
scroll to position [1512, 0]
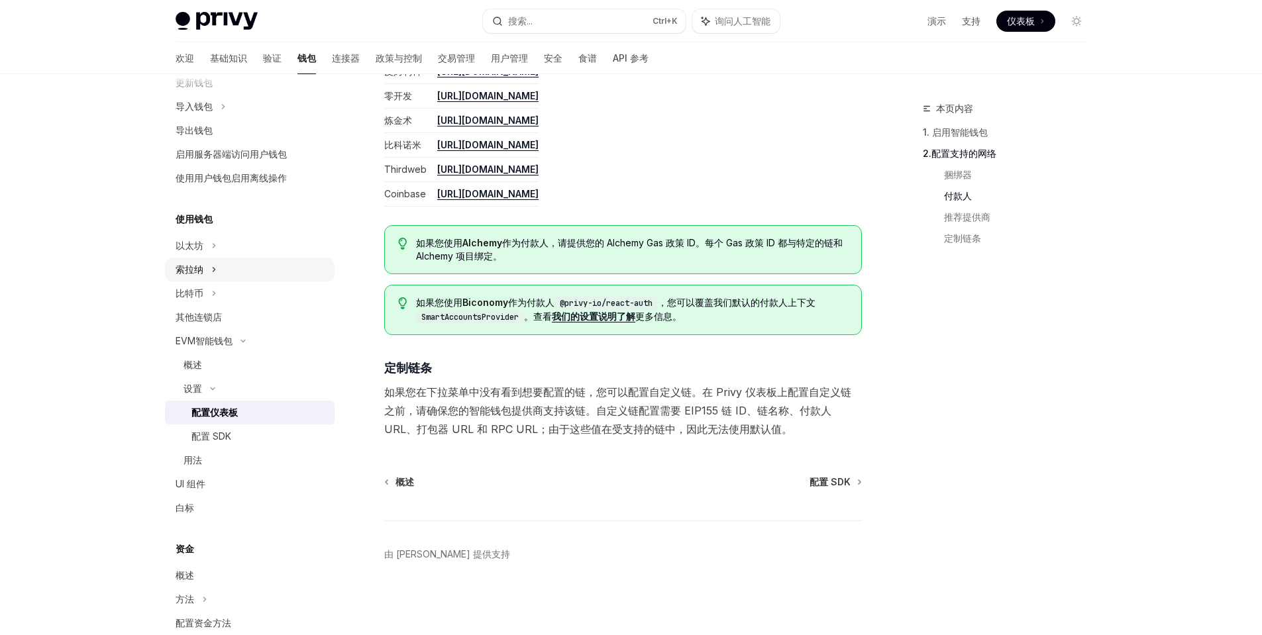
click at [209, 265] on div "索拉纳" at bounding box center [250, 270] width 170 height 24
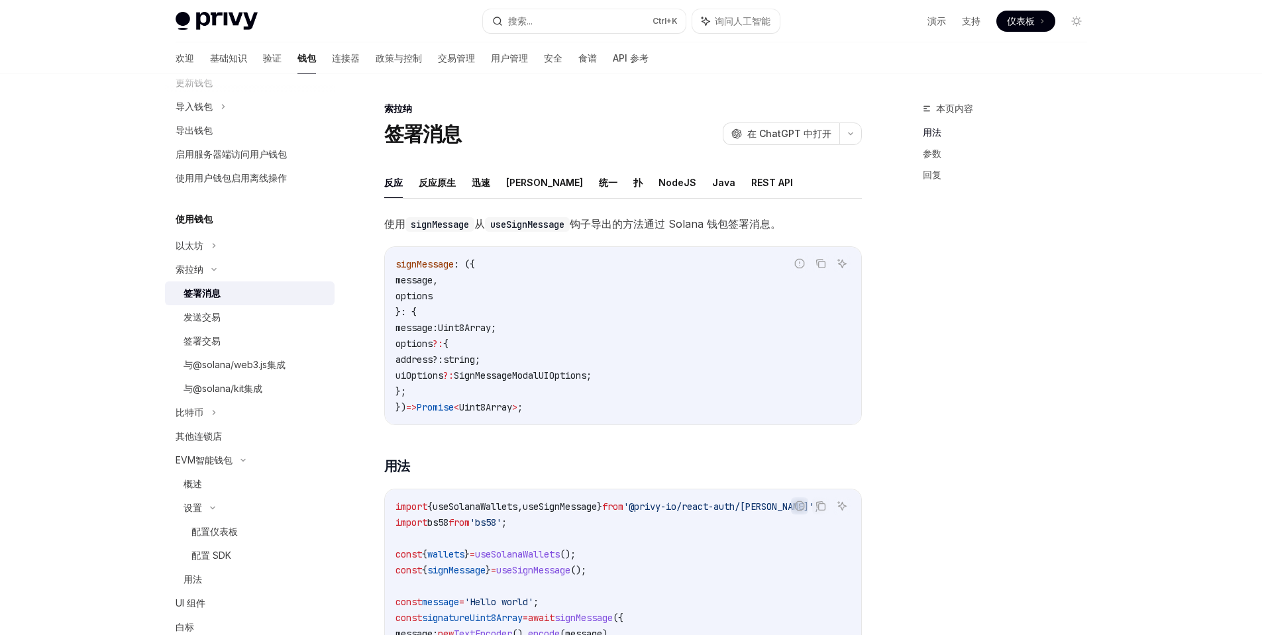
click at [222, 293] on div "签署消息" at bounding box center [254, 293] width 143 height 16
click at [215, 252] on icon at bounding box center [213, 246] width 5 height 16
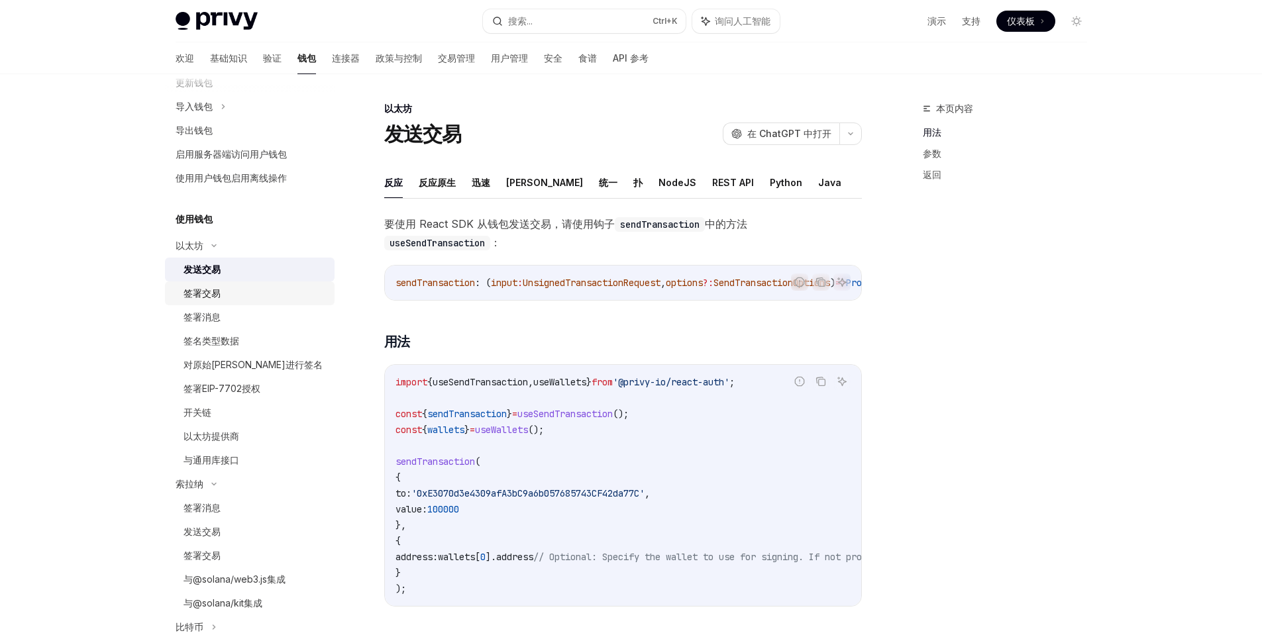
click at [205, 291] on font "签署交易" at bounding box center [201, 292] width 37 height 11
click at [215, 509] on font "签署消息" at bounding box center [201, 507] width 37 height 11
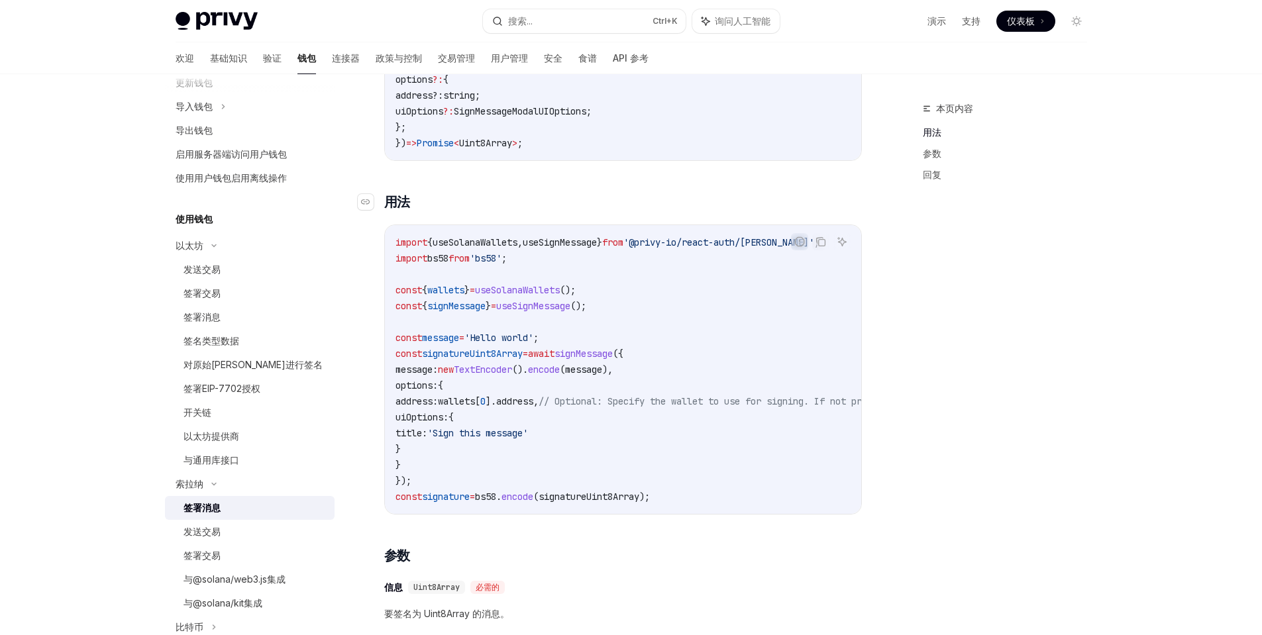
scroll to position [265, 0]
click at [549, 287] on span "useSolanaWallets" at bounding box center [517, 289] width 85 height 12
copy span "useSolanaWallets"
drag, startPoint x: 605, startPoint y: 287, endPoint x: 390, endPoint y: 287, distance: 214.6
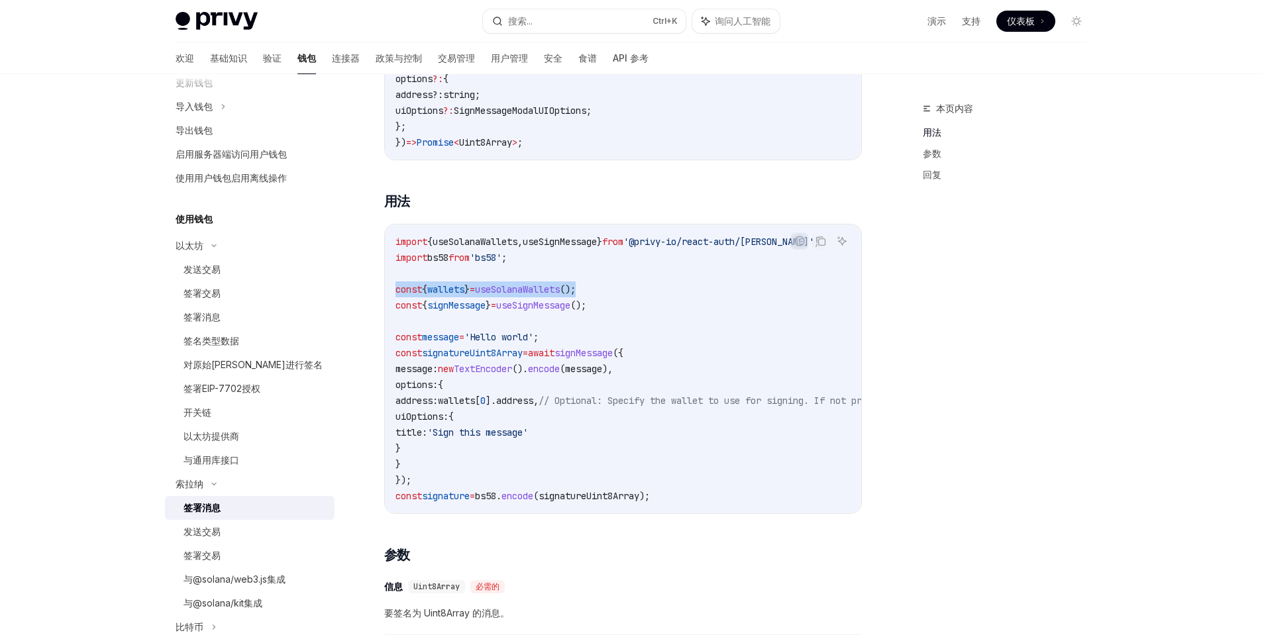
click at [390, 287] on div "import { useSolanaWallets , useSignMessage } from '@privy-io/react-auth/solana'…" at bounding box center [623, 369] width 476 height 289
copy span "const { wallets } = useSolanaWallets ();"
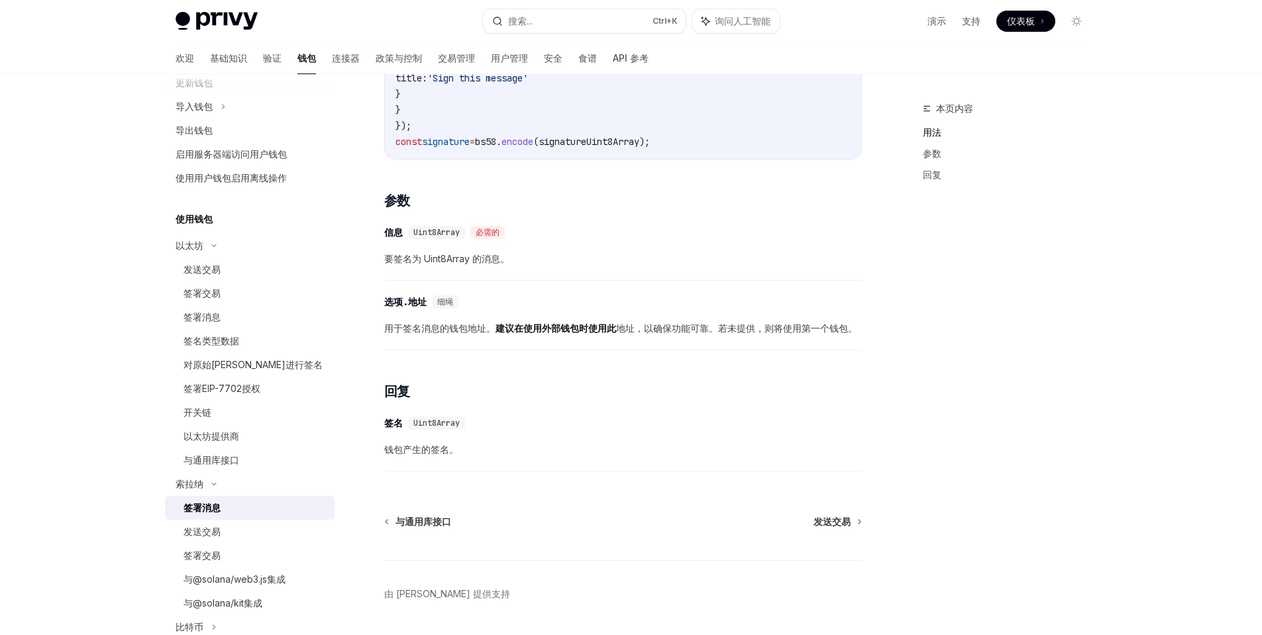
scroll to position [662, 0]
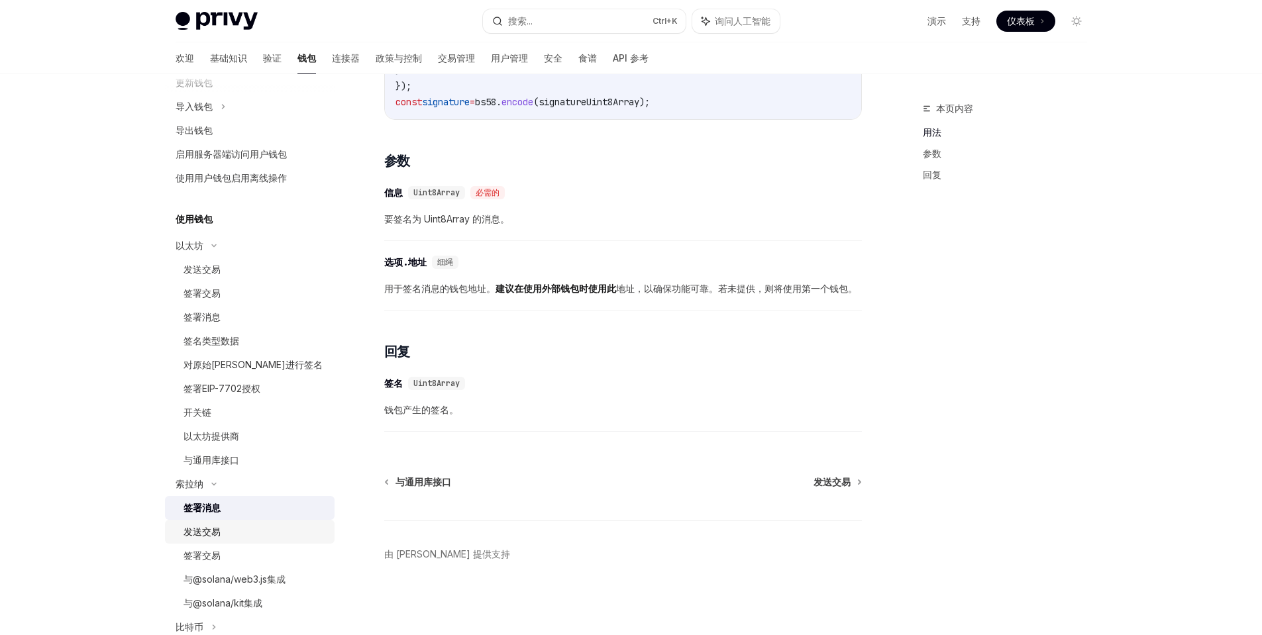
click at [195, 532] on font "发送交易" at bounding box center [201, 531] width 37 height 11
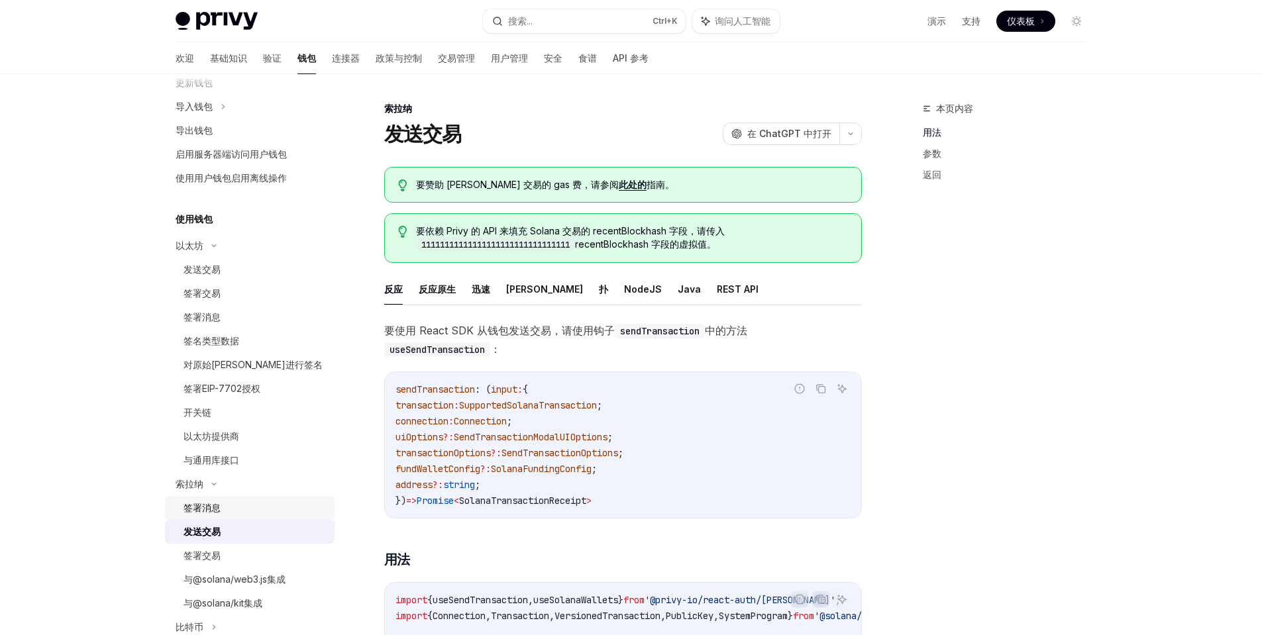
click at [198, 513] on div "签署消息" at bounding box center [201, 508] width 37 height 16
type textarea "*"
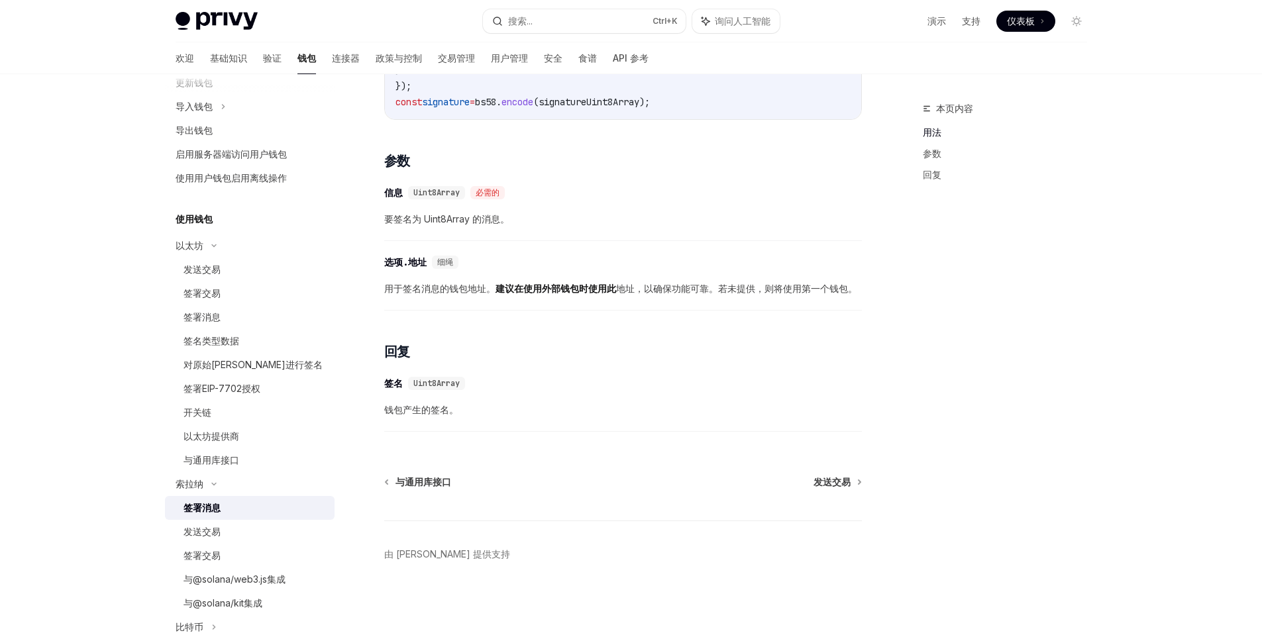
scroll to position [674, 0]
